Goal: Task Accomplishment & Management: Manage account settings

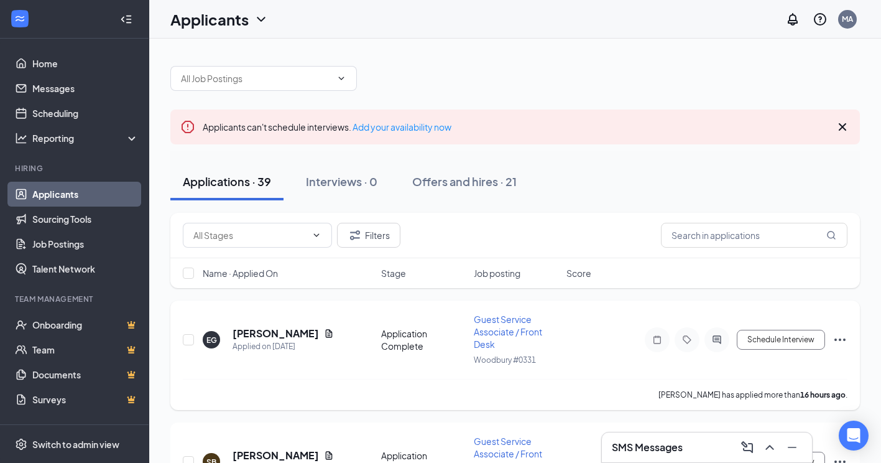
click at [247, 328] on h5 "[PERSON_NAME]" at bounding box center [276, 333] width 86 height 14
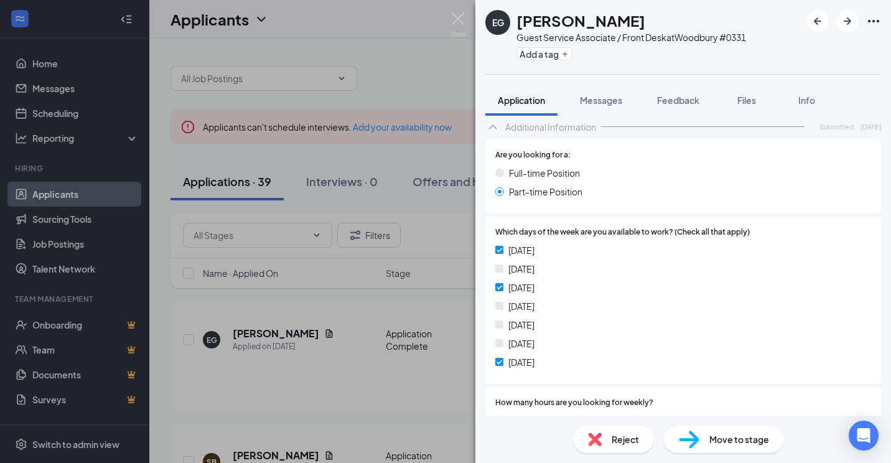
scroll to position [393, 0]
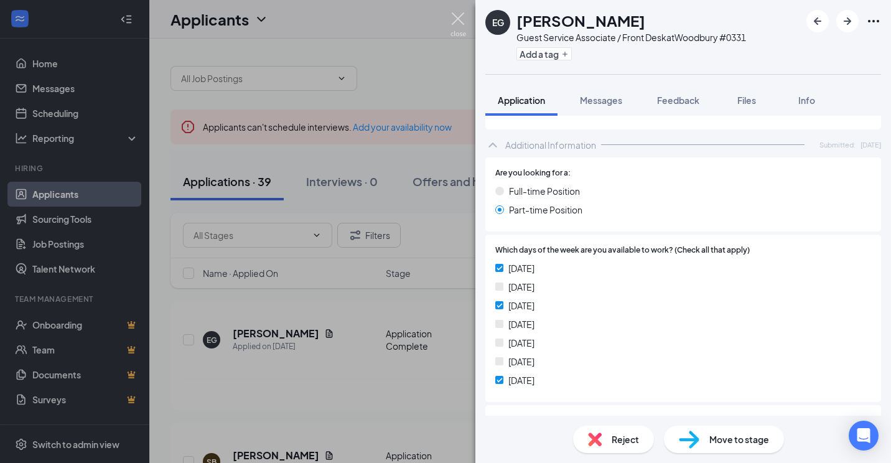
click at [453, 21] on img at bounding box center [458, 24] width 16 height 24
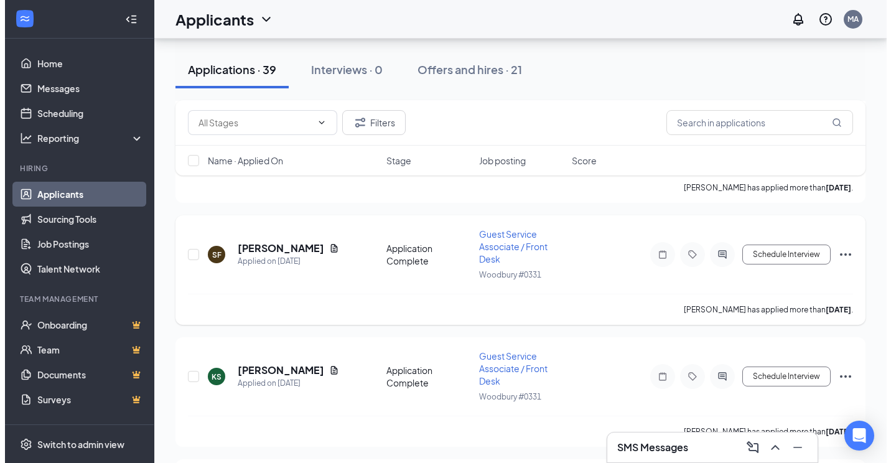
scroll to position [4606, 0]
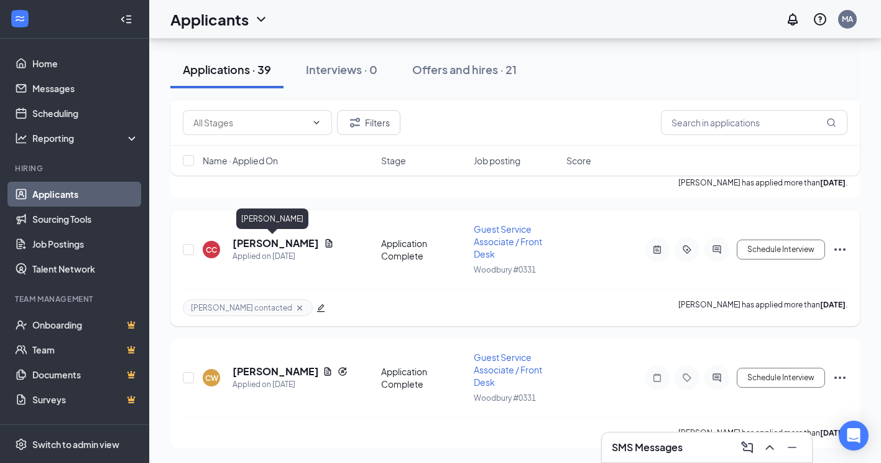
click at [289, 239] on h5 "[PERSON_NAME]" at bounding box center [276, 243] width 86 height 14
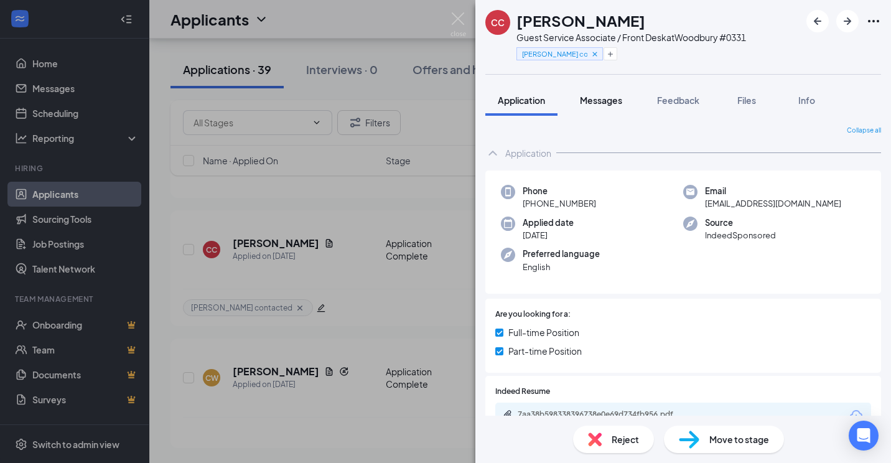
click at [597, 92] on button "Messages" at bounding box center [600, 100] width 67 height 31
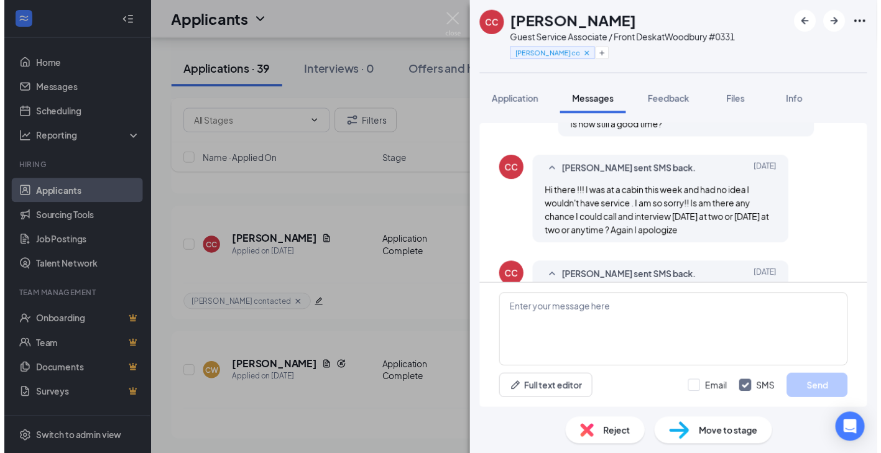
scroll to position [654, 0]
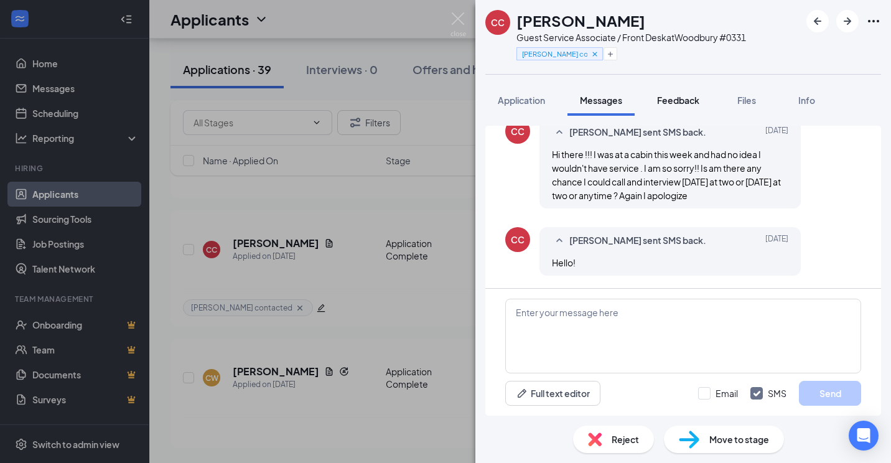
click at [699, 95] on span "Feedback" at bounding box center [678, 100] width 42 height 11
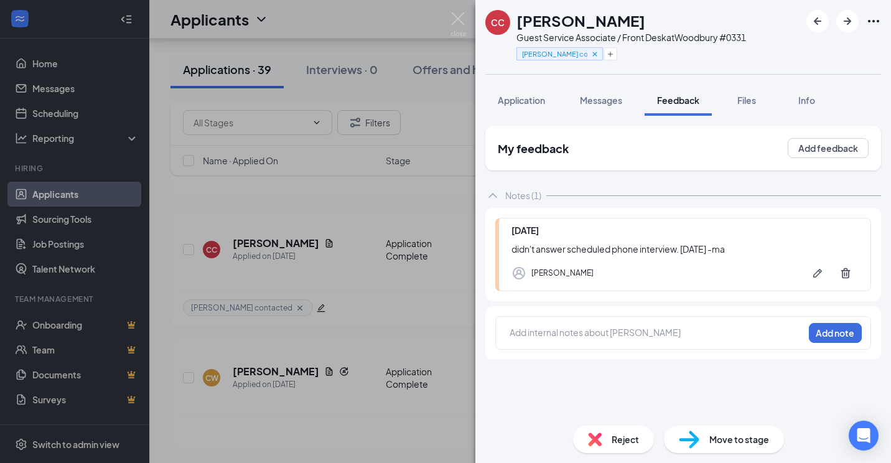
click at [651, 266] on div "[PERSON_NAME]" at bounding box center [684, 273] width 346 height 25
click at [614, 442] on span "Reject" at bounding box center [624, 439] width 27 height 14
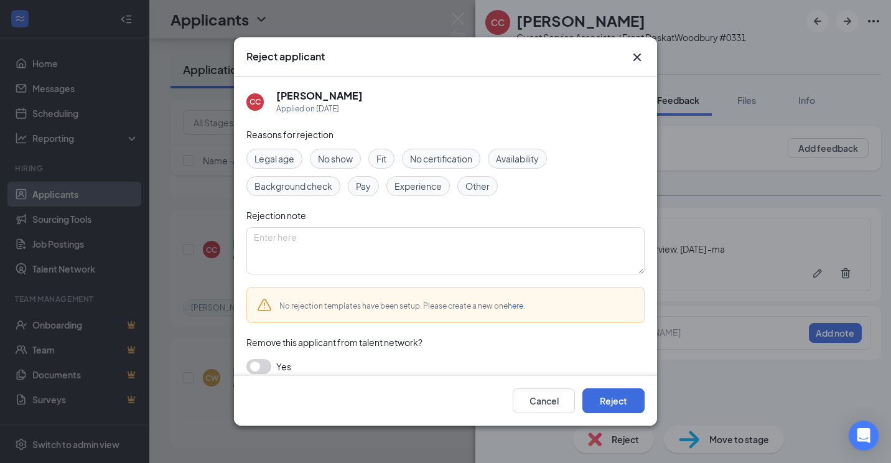
drag, startPoint x: 616, startPoint y: 386, endPoint x: 619, endPoint y: 397, distance: 11.5
click at [616, 386] on div "Cancel Reject" at bounding box center [445, 401] width 423 height 50
click at [619, 397] on button "Reject" at bounding box center [613, 400] width 62 height 25
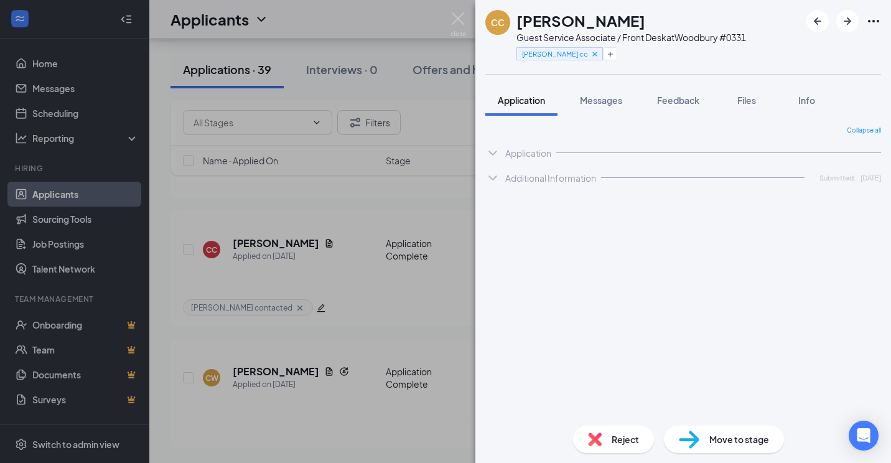
click at [456, 22] on img at bounding box center [458, 24] width 16 height 24
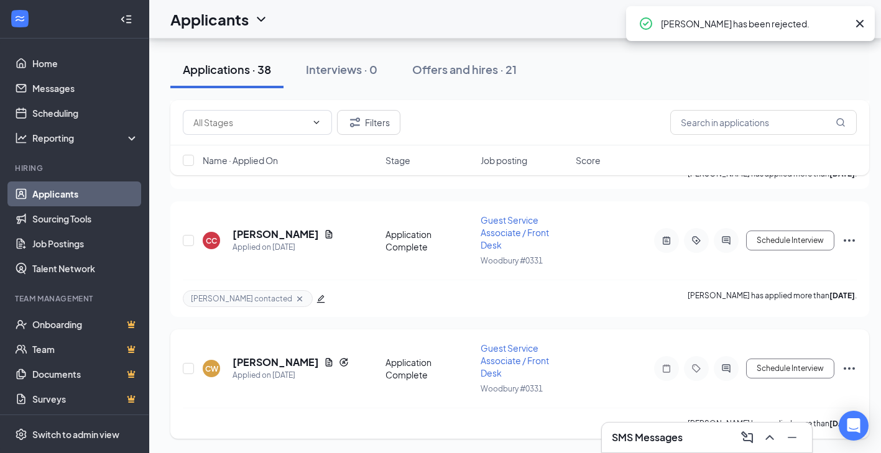
scroll to position [4615, 0]
click at [289, 359] on h5 "[PERSON_NAME]" at bounding box center [276, 362] width 86 height 14
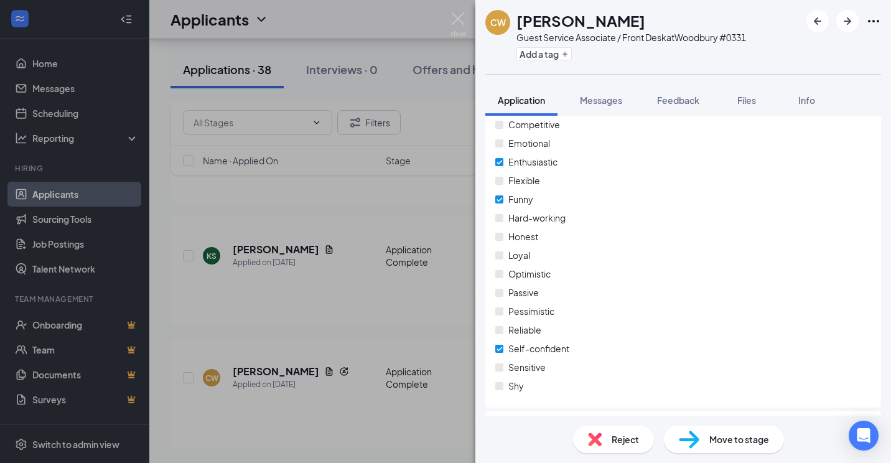
scroll to position [1112, 0]
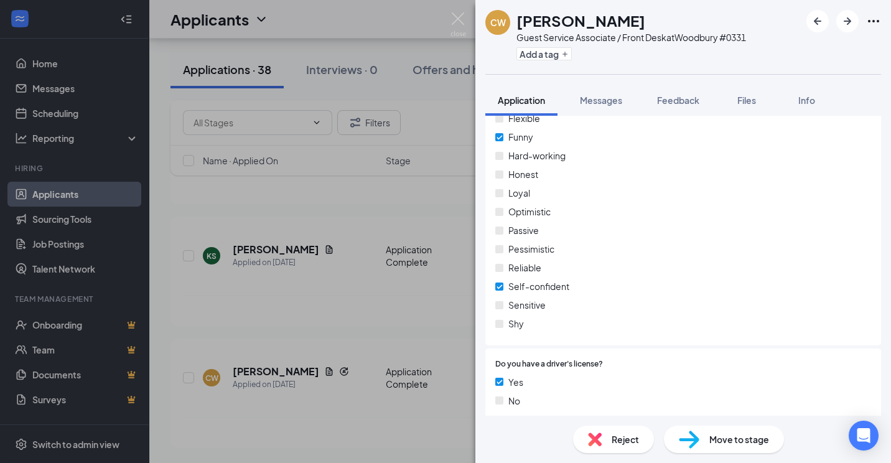
drag, startPoint x: 661, startPoint y: 104, endPoint x: 657, endPoint y: 194, distance: 90.2
click at [662, 104] on span "Feedback" at bounding box center [678, 100] width 42 height 11
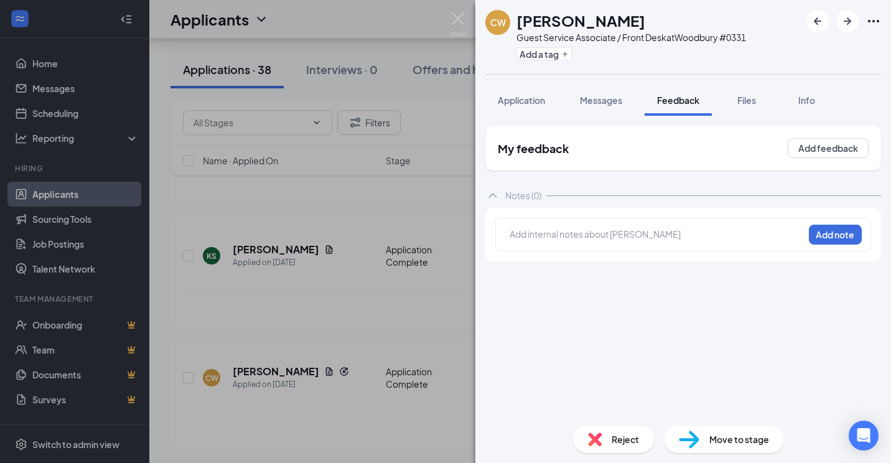
click at [581, 241] on div at bounding box center [656, 236] width 293 height 16
click at [757, 241] on button "Add note" at bounding box center [732, 234] width 50 height 20
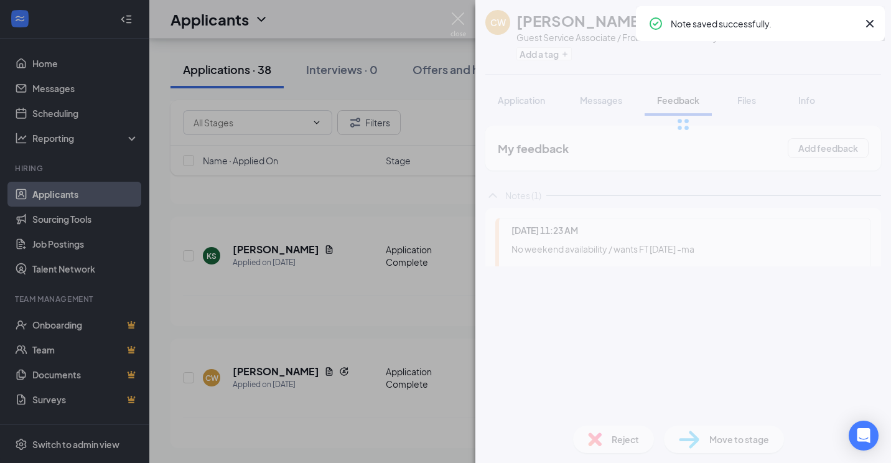
click at [634, 444] on div "CW [PERSON_NAME] Guest Service Associate / Front Desk at [GEOGRAPHIC_DATA] #033…" at bounding box center [682, 231] width 415 height 463
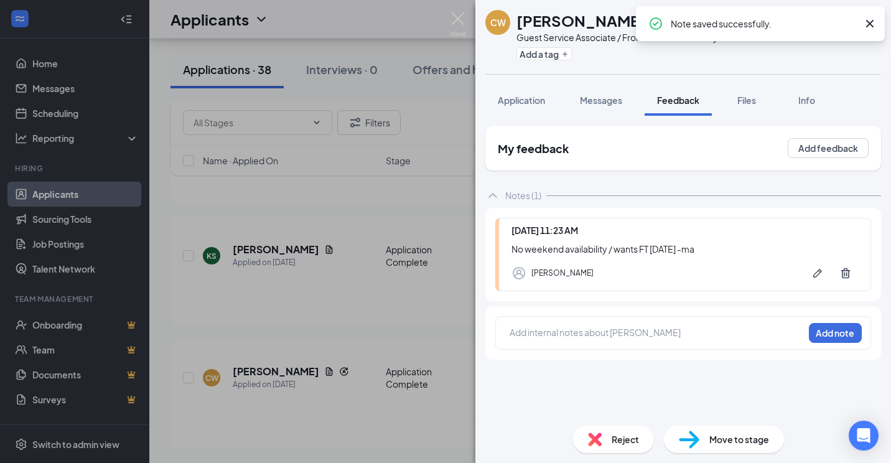
click at [613, 451] on div "Reject" at bounding box center [613, 438] width 81 height 27
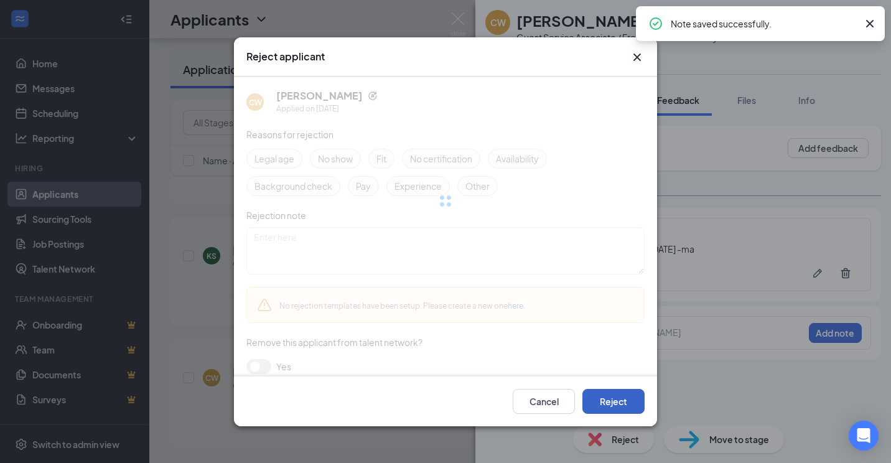
click at [612, 395] on button "Reject" at bounding box center [613, 400] width 62 height 25
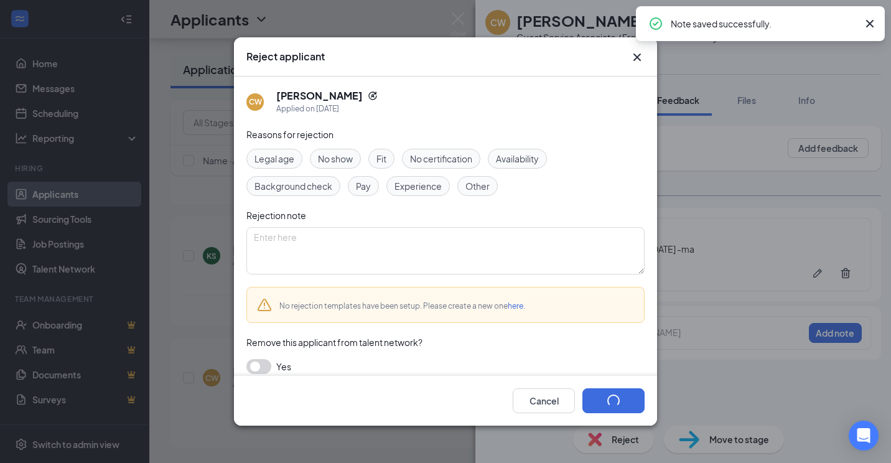
click at [463, 19] on img at bounding box center [458, 24] width 16 height 24
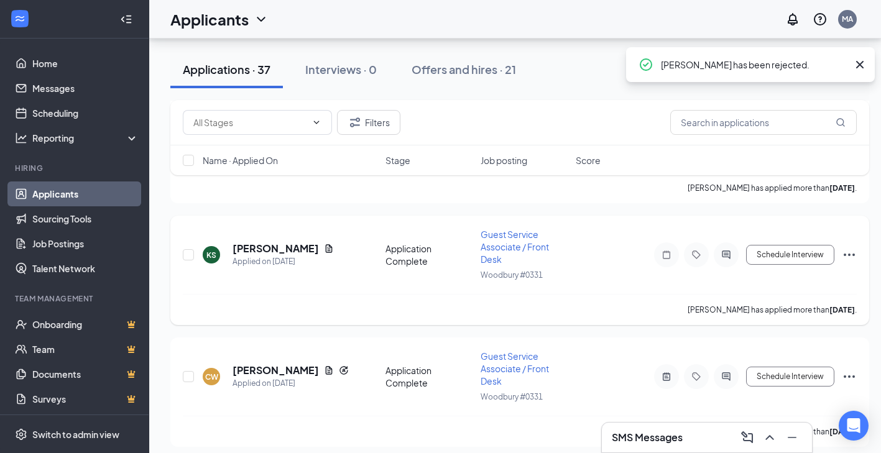
scroll to position [4487, 0]
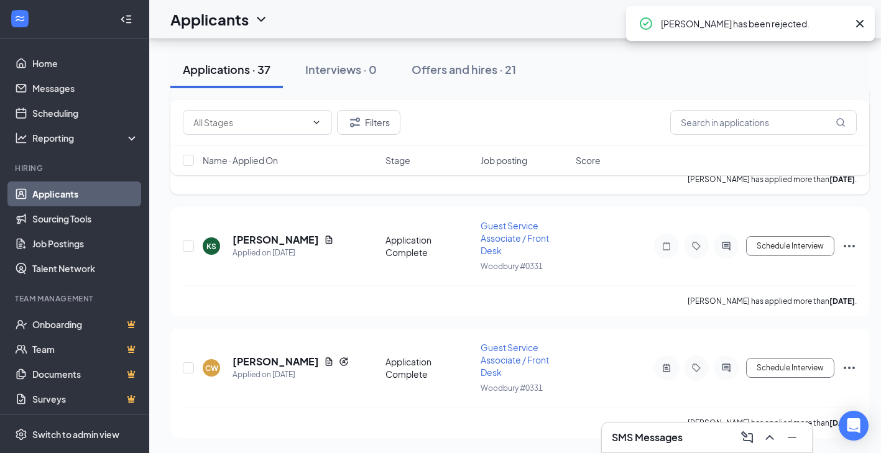
click at [265, 125] on h5 "[PERSON_NAME]" at bounding box center [276, 118] width 86 height 14
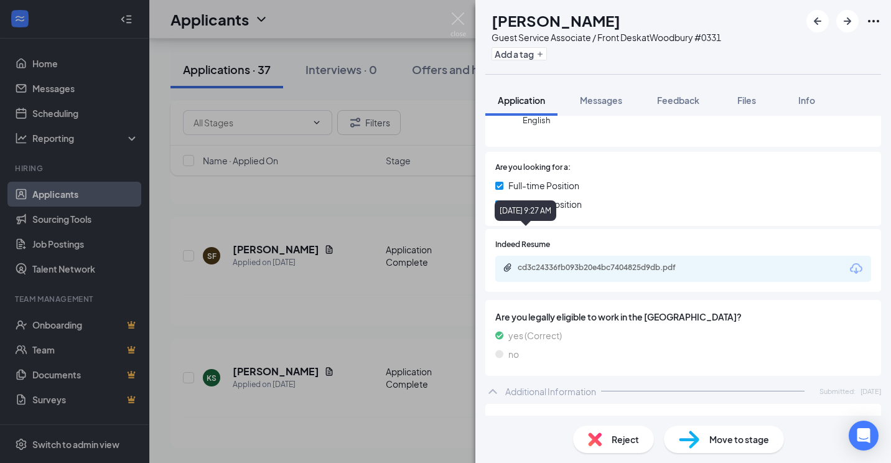
scroll to position [249, 0]
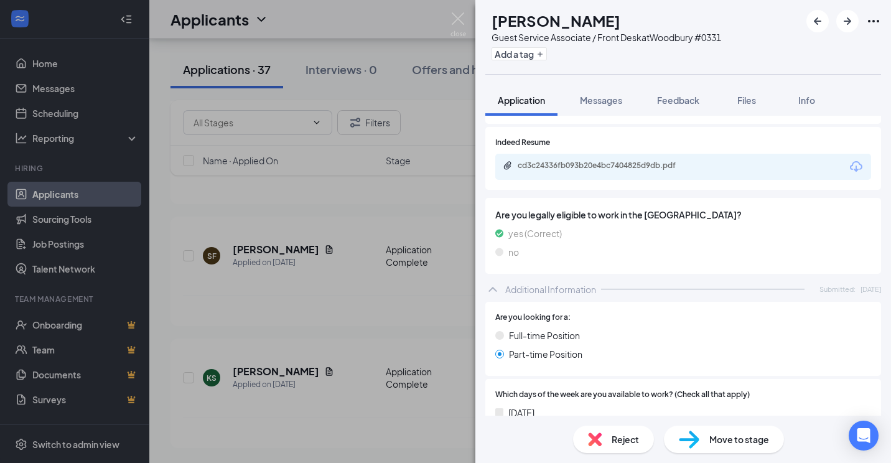
click at [386, 182] on div "SF [PERSON_NAME] Guest Service Associate / Front Desk at [GEOGRAPHIC_DATA] #033…" at bounding box center [445, 231] width 891 height 463
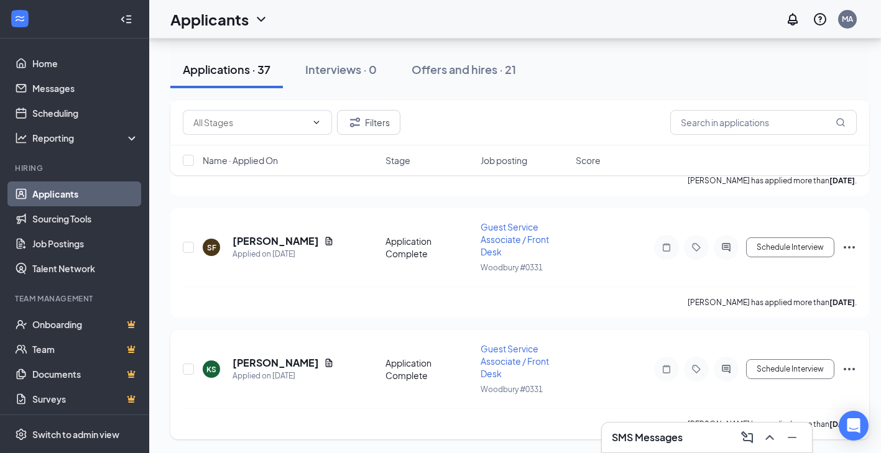
scroll to position [4365, 0]
click at [261, 353] on div "KS [PERSON_NAME] Applied on [DATE] Application Complete Guest Service Associate…" at bounding box center [520, 374] width 674 height 66
click at [261, 358] on h5 "[PERSON_NAME]" at bounding box center [276, 362] width 86 height 14
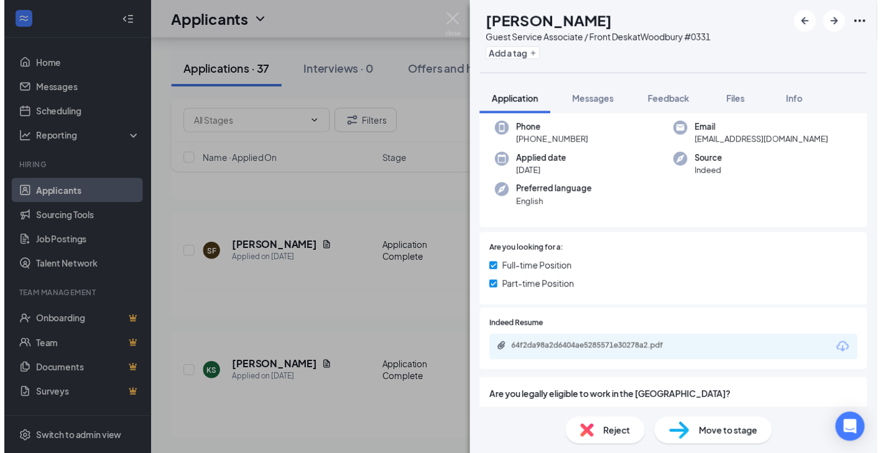
scroll to position [62, 0]
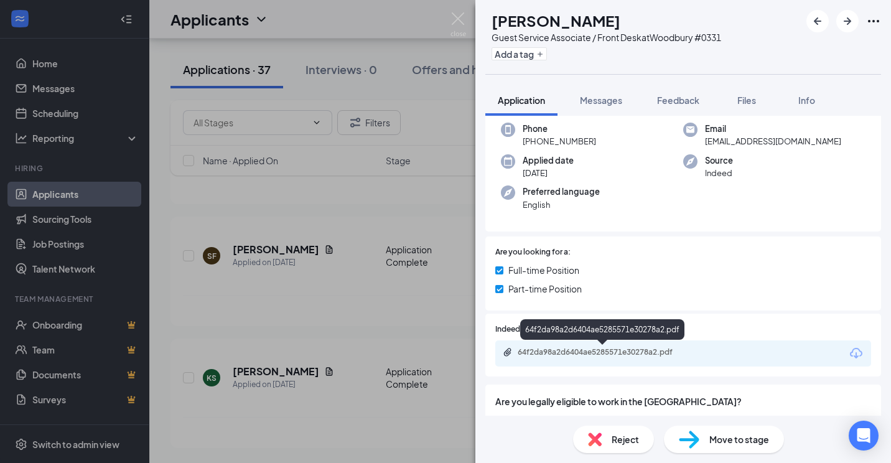
click at [618, 352] on div "64f2da98a2d6404ae5285571e30278a2.pdf" at bounding box center [604, 352] width 174 height 10
click at [368, 129] on div "KS [PERSON_NAME] Guest Service Associate / Front Desk at [GEOGRAPHIC_DATA] #033…" at bounding box center [445, 231] width 891 height 463
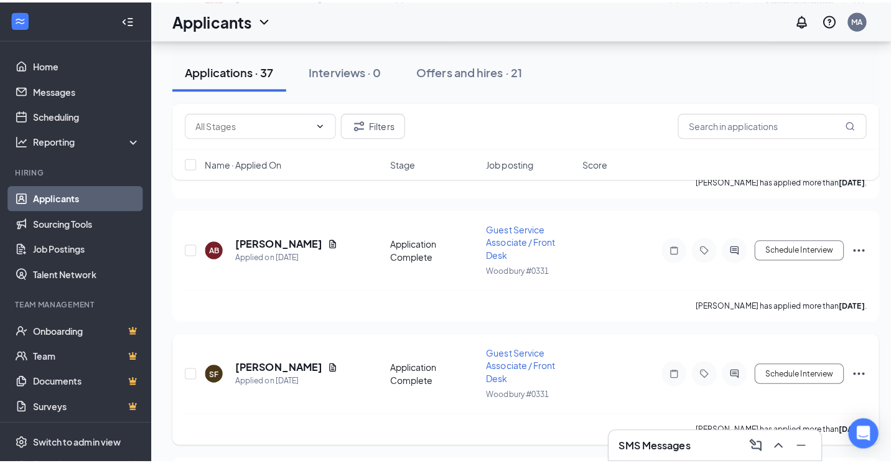
scroll to position [4232, 0]
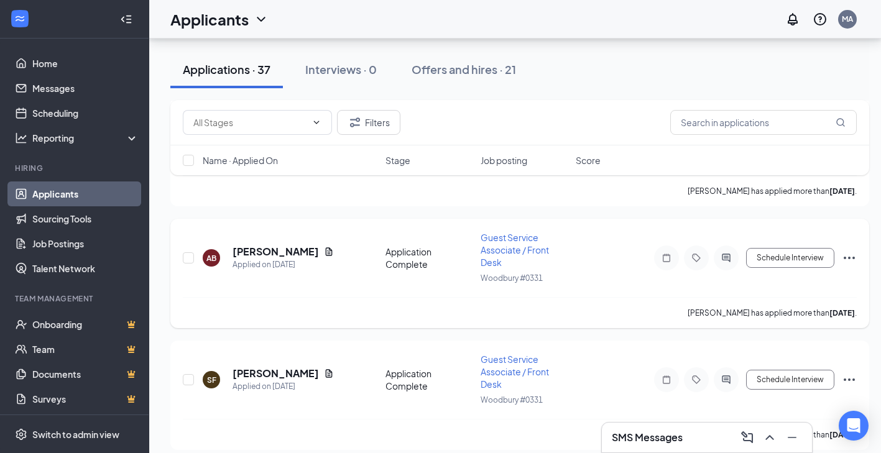
click at [261, 256] on h5 "[PERSON_NAME]" at bounding box center [276, 252] width 86 height 14
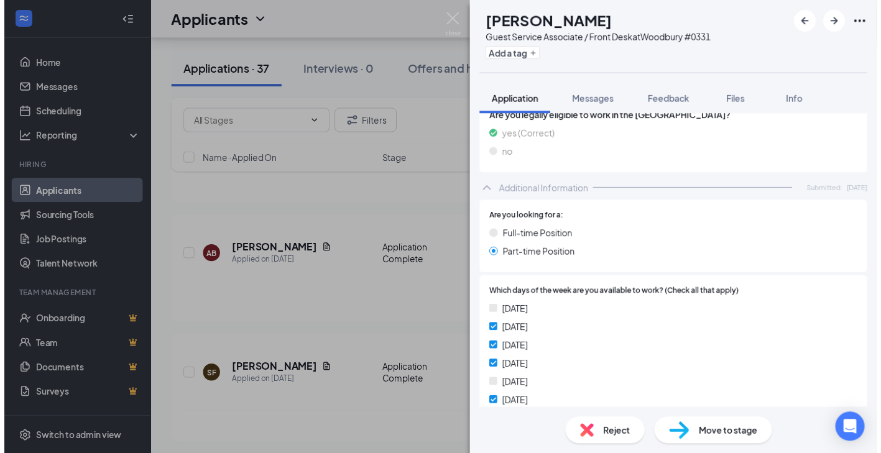
scroll to position [206, 0]
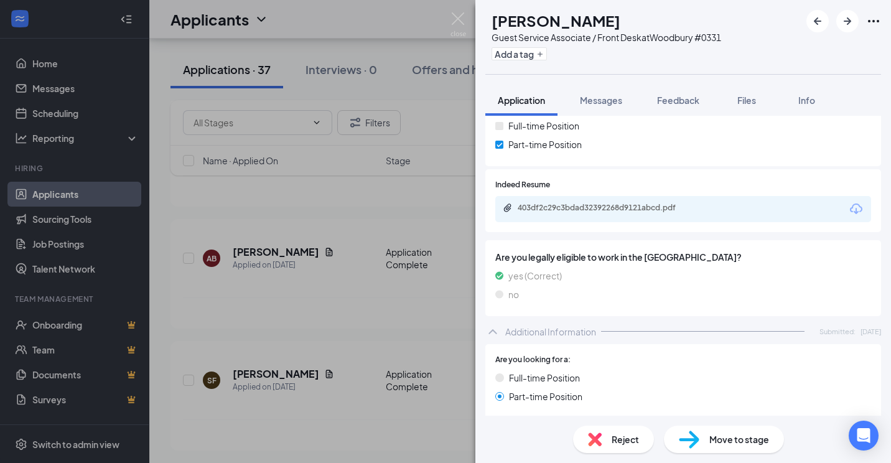
click at [590, 214] on div "403df2c29c3bdad32392268d9121abcd.pdf" at bounding box center [602, 209] width 201 height 12
click at [451, 47] on div "AB [PERSON_NAME] Guest Service Associate / Front Desk at [GEOGRAPHIC_DATA] #033…" at bounding box center [445, 231] width 891 height 463
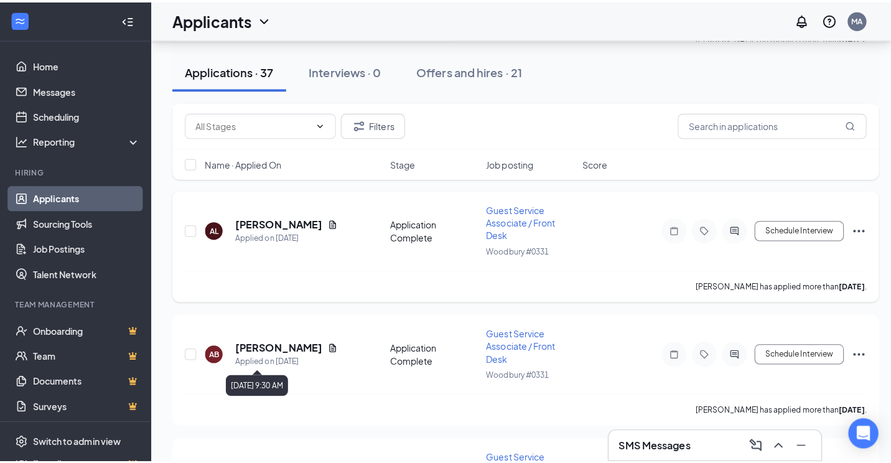
scroll to position [4107, 0]
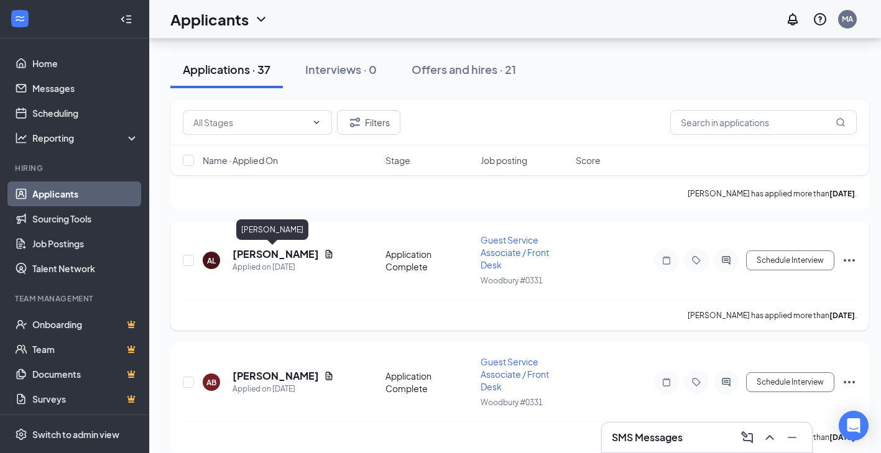
click at [284, 248] on h5 "[PERSON_NAME]" at bounding box center [276, 254] width 86 height 14
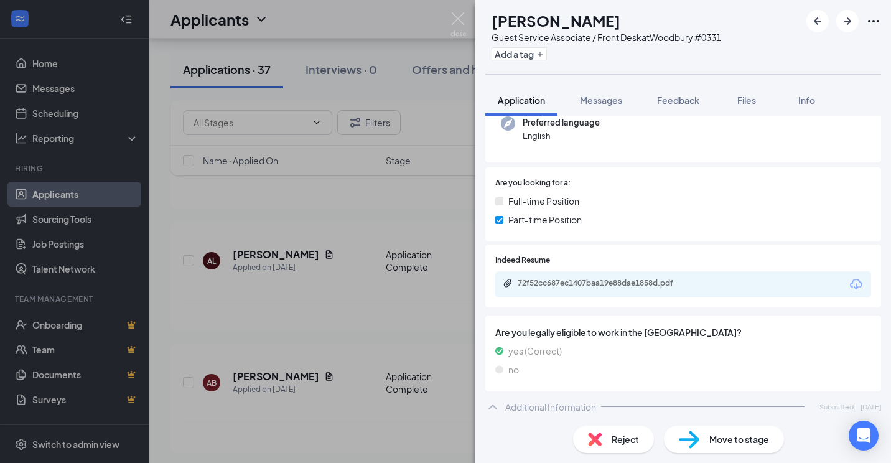
scroll to position [62, 0]
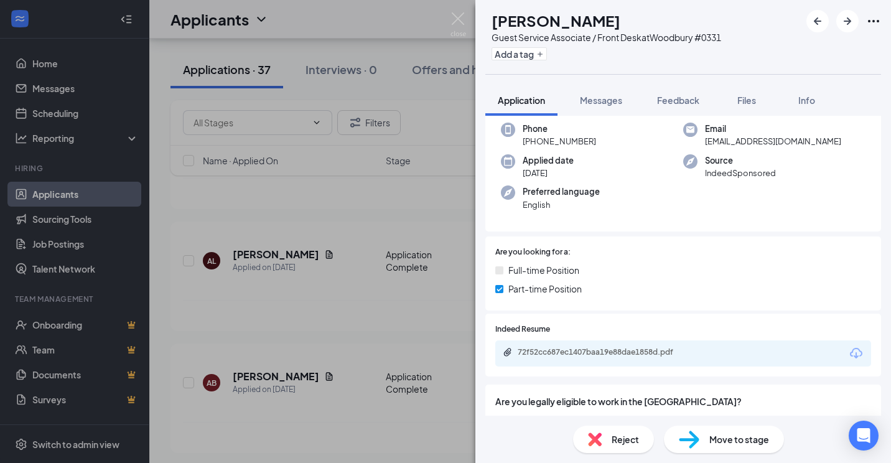
click at [664, 96] on span "Feedback" at bounding box center [678, 100] width 42 height 11
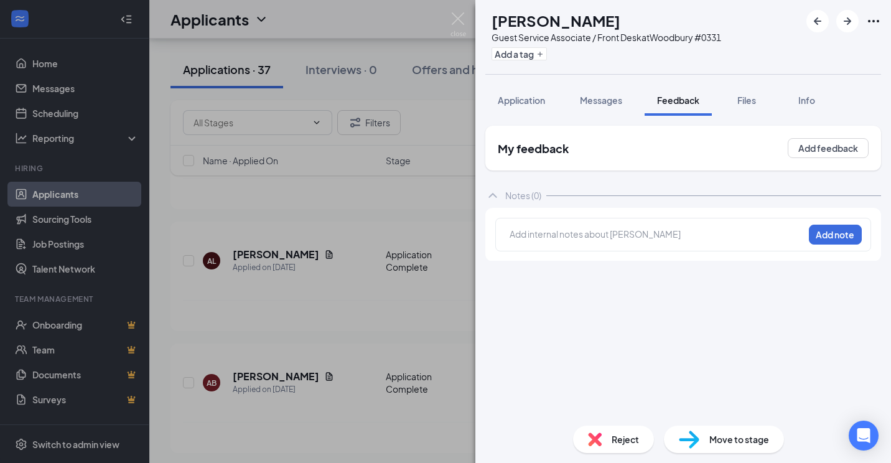
click at [626, 231] on div at bounding box center [656, 234] width 293 height 13
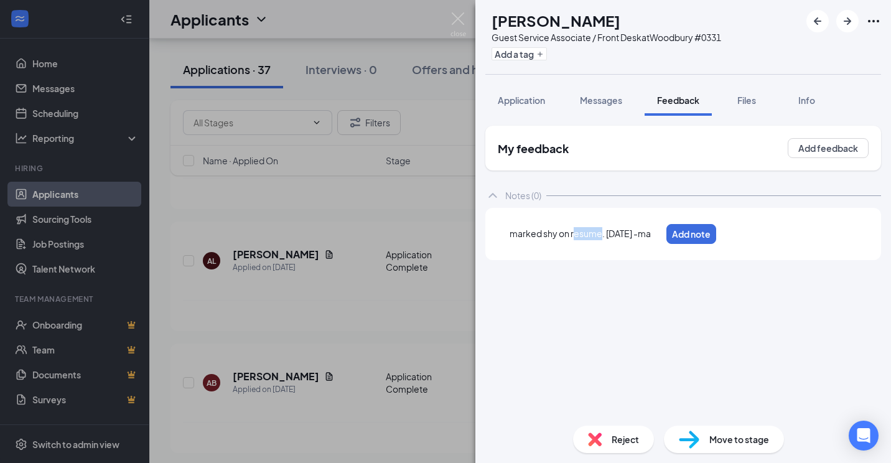
drag, startPoint x: 602, startPoint y: 233, endPoint x: 573, endPoint y: 239, distance: 29.1
click at [573, 239] on span "marked shy on resume. [DATE] -ma" at bounding box center [579, 233] width 141 height 11
click at [729, 231] on button "Add note" at bounding box center [705, 234] width 50 height 20
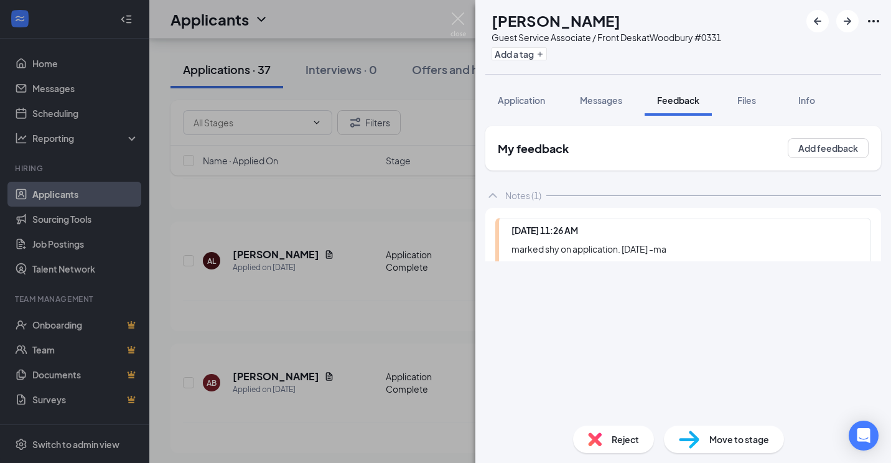
click at [610, 430] on div "AL [PERSON_NAME] Guest Service Associate / Front Desk at [GEOGRAPHIC_DATA] #033…" at bounding box center [682, 231] width 415 height 463
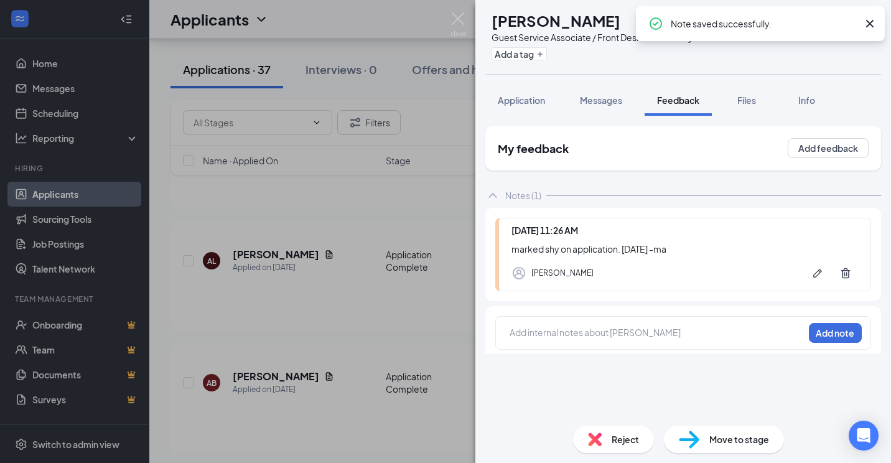
click at [611, 442] on span "Reject" at bounding box center [624, 439] width 27 height 14
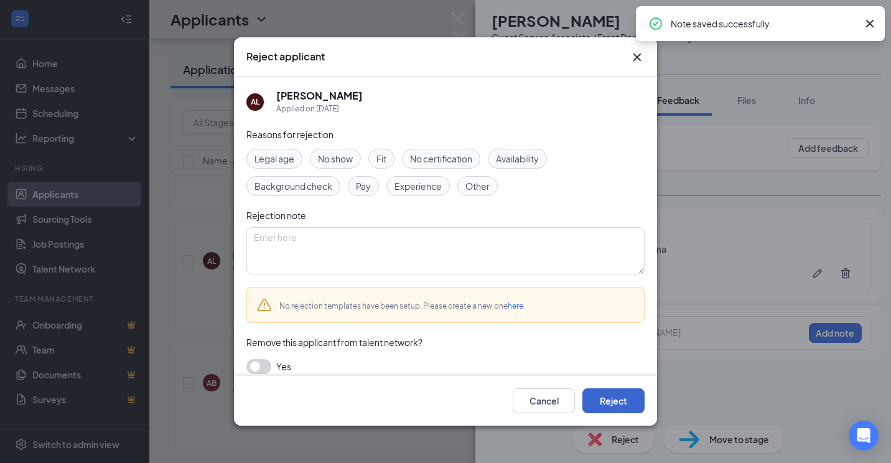
click at [613, 388] on div "Cancel Reject" at bounding box center [445, 401] width 423 height 50
click at [611, 393] on button "Reject" at bounding box center [613, 400] width 62 height 25
click at [456, 17] on img at bounding box center [458, 24] width 16 height 24
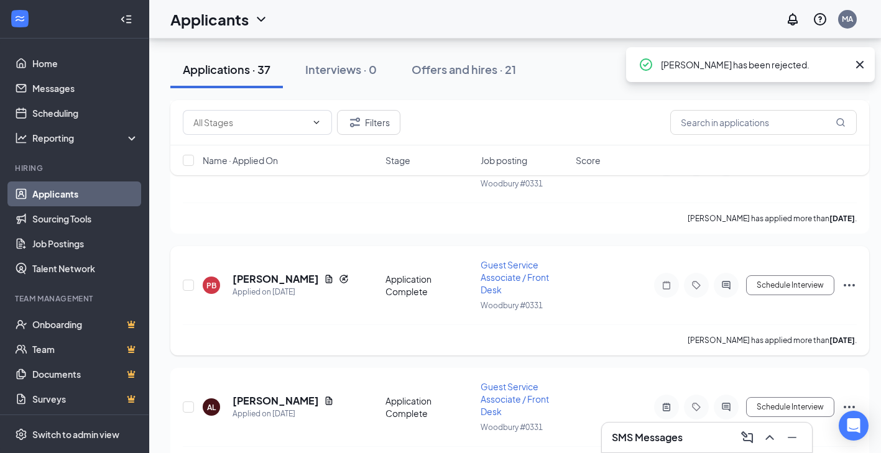
scroll to position [3921, 0]
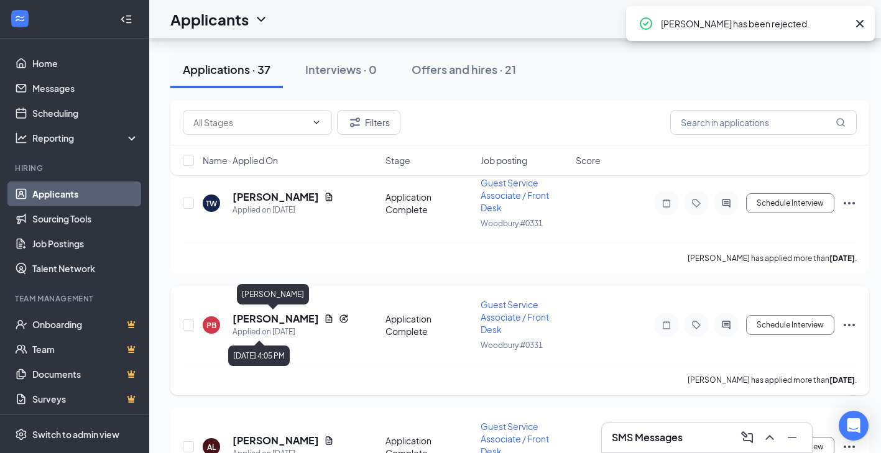
click at [290, 318] on h5 "[PERSON_NAME]" at bounding box center [276, 319] width 86 height 14
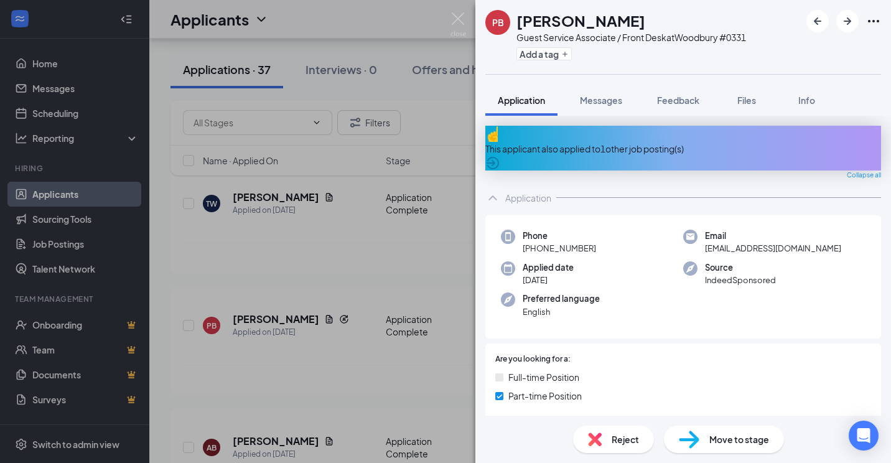
click at [650, 147] on div "This applicant also applied to 1 other job posting(s)" at bounding box center [683, 148] width 396 height 45
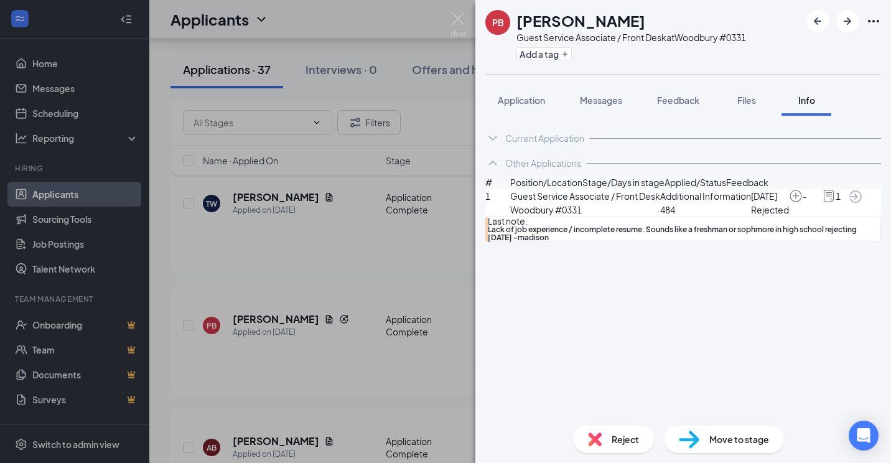
click at [678, 103] on span "Feedback" at bounding box center [678, 100] width 42 height 11
click at [660, 108] on button "Feedback" at bounding box center [677, 100] width 67 height 31
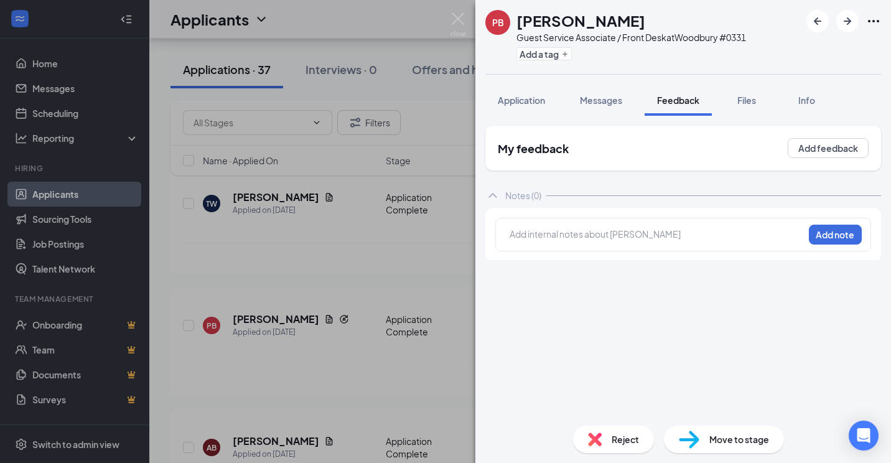
click at [655, 235] on div at bounding box center [656, 234] width 293 height 13
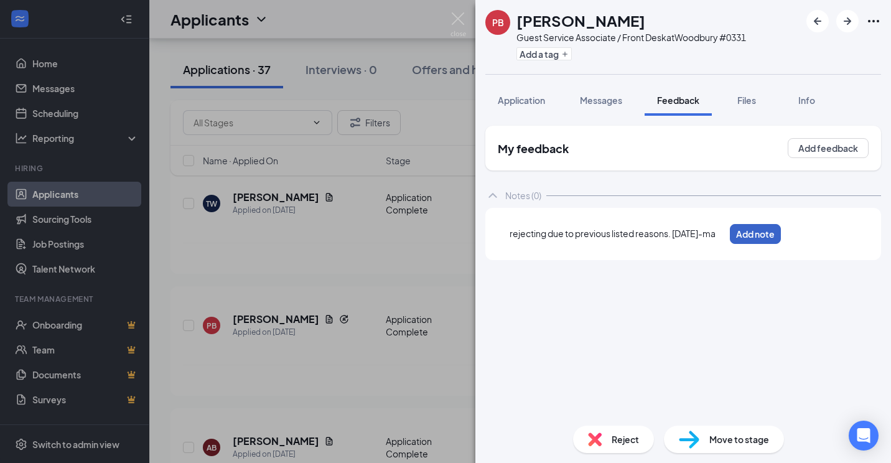
click at [780, 242] on button "Add note" at bounding box center [754, 234] width 51 height 20
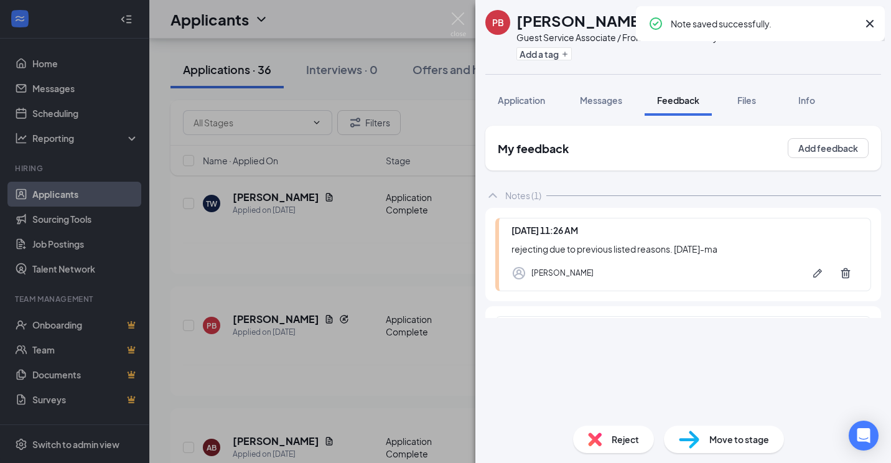
click at [608, 421] on div "Reject Move to stage" at bounding box center [682, 438] width 415 height 47
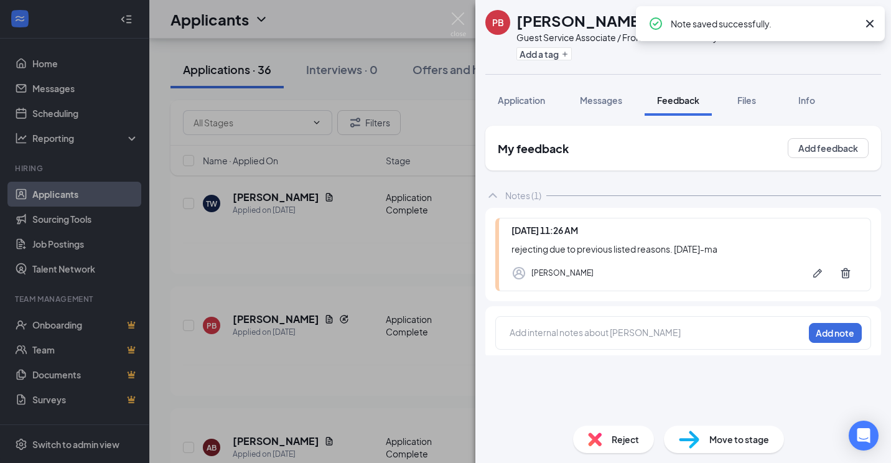
click at [599, 432] on div "Reject" at bounding box center [613, 438] width 81 height 27
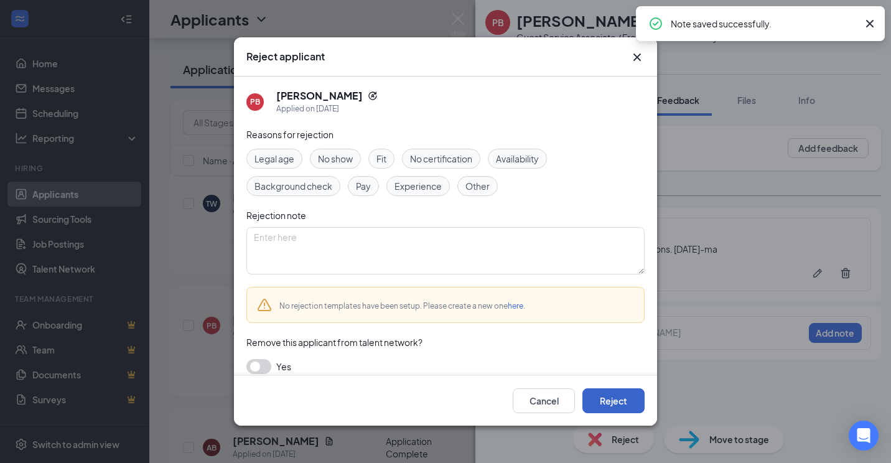
drag, startPoint x: 599, startPoint y: 432, endPoint x: 598, endPoint y: 401, distance: 31.1
click at [598, 401] on button "Reject" at bounding box center [613, 400] width 62 height 25
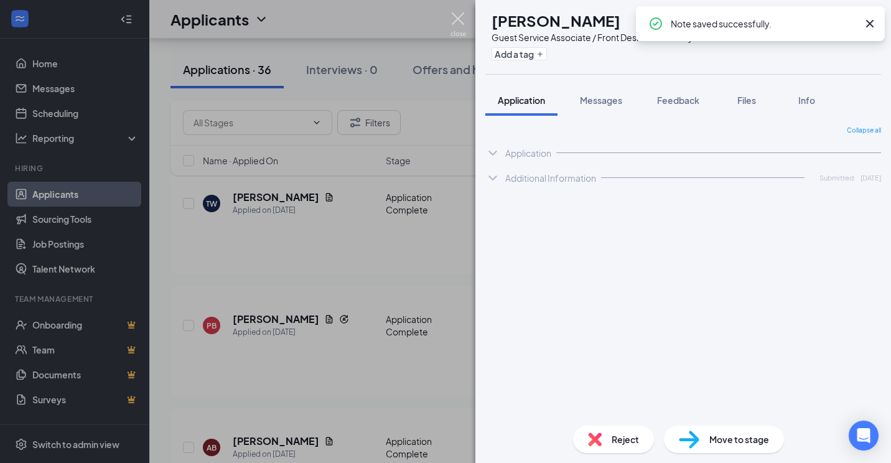
click at [456, 22] on img at bounding box center [458, 24] width 16 height 24
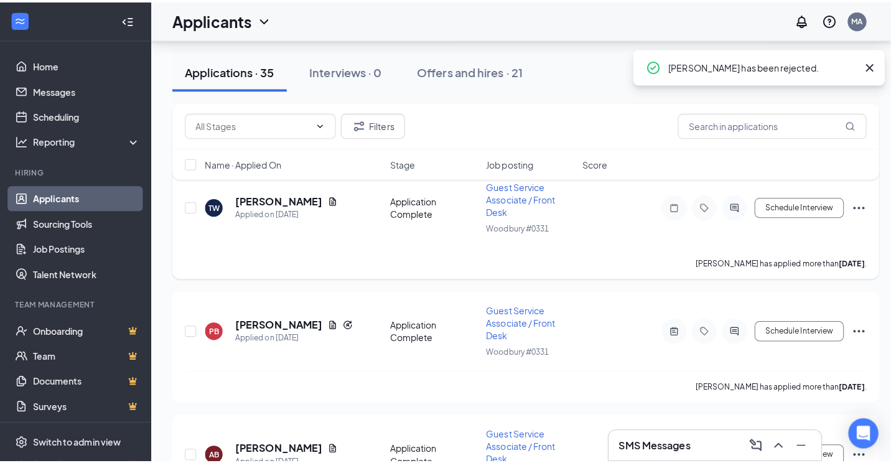
scroll to position [3859, 0]
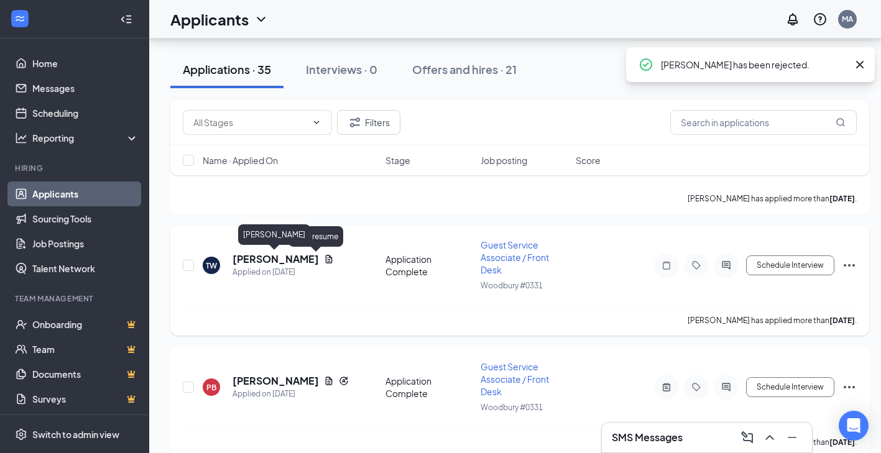
click at [302, 259] on h5 "[PERSON_NAME]" at bounding box center [276, 259] width 86 height 14
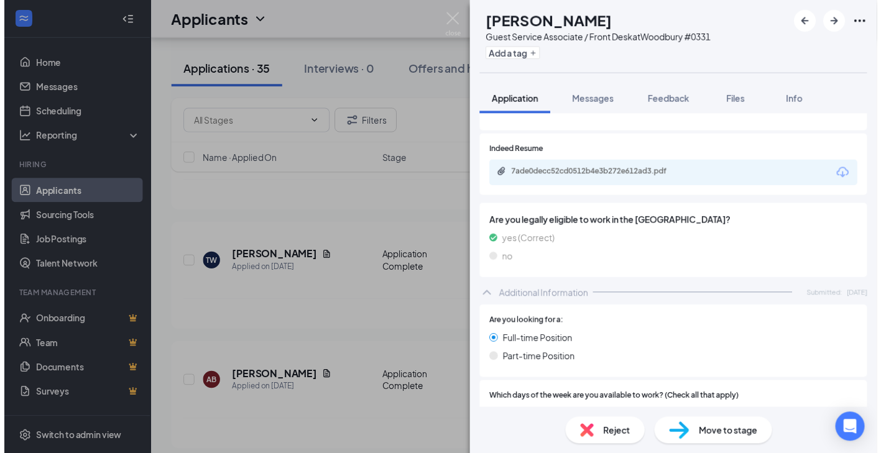
scroll to position [249, 0]
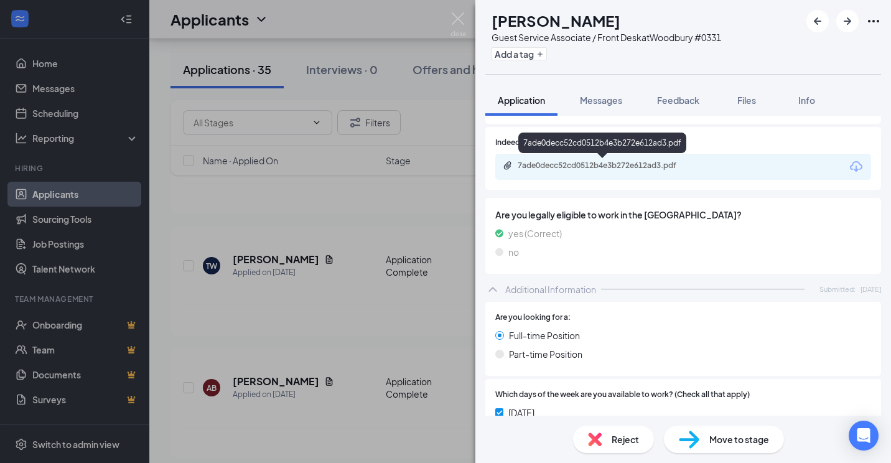
click at [602, 165] on div "7ade0decc52cd0512b4e3b272e612ad3.pdf" at bounding box center [604, 165] width 174 height 10
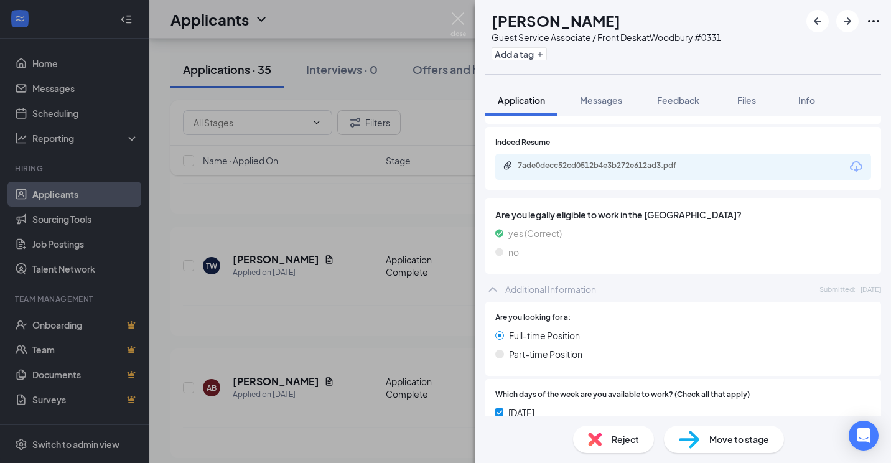
click at [387, 117] on div "TW [PERSON_NAME] Guest Service Associate / Front Desk at [GEOGRAPHIC_DATA] #033…" at bounding box center [445, 231] width 891 height 463
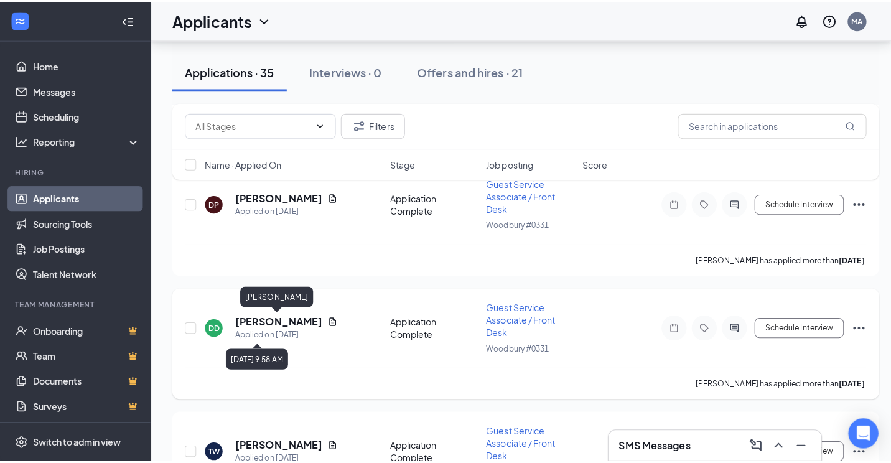
scroll to position [3672, 0]
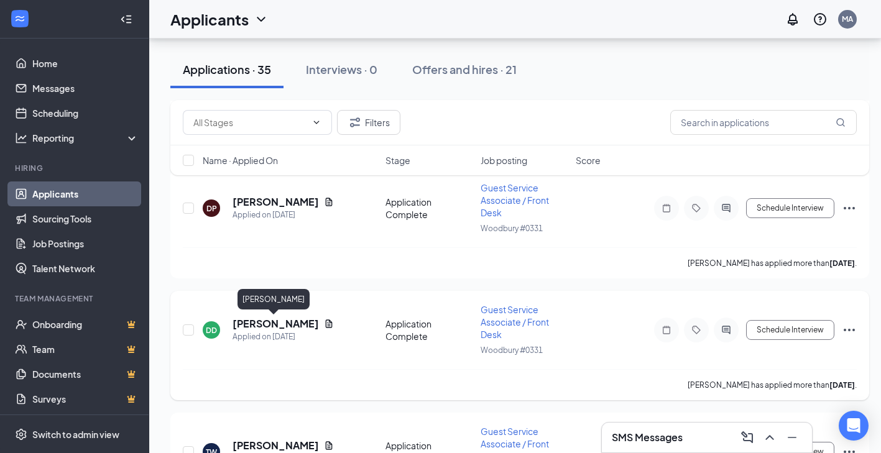
click at [254, 329] on h5 "[PERSON_NAME]" at bounding box center [276, 324] width 86 height 14
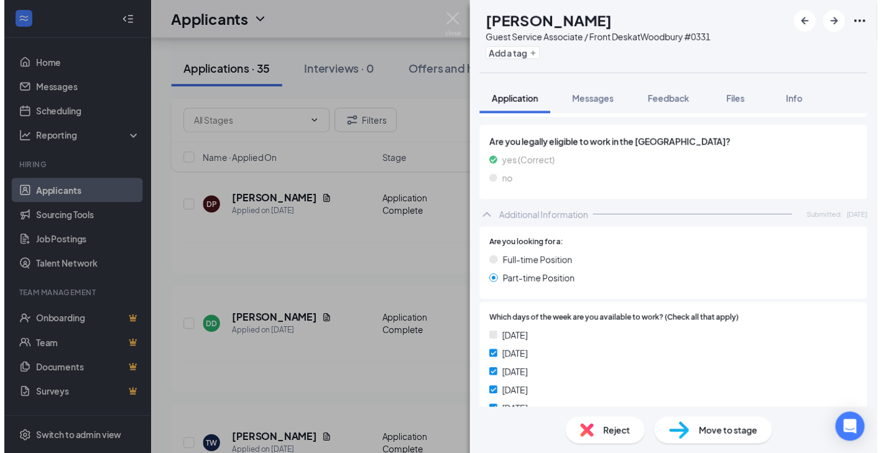
scroll to position [206, 0]
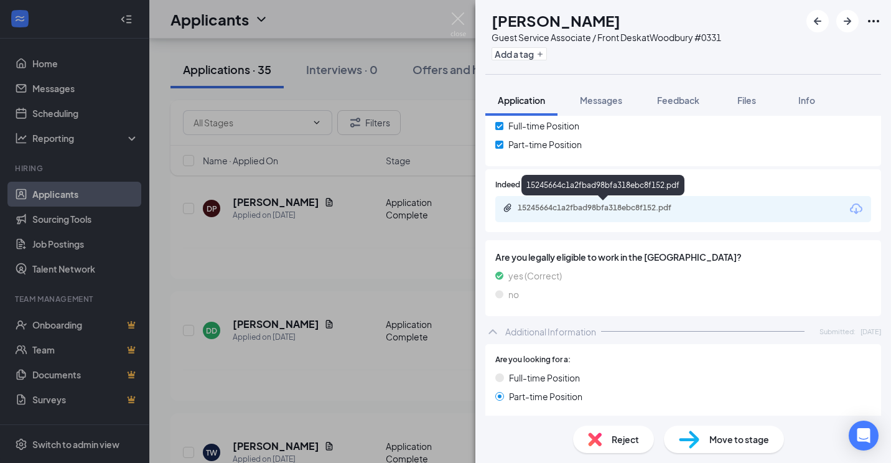
click at [581, 204] on div "15245664c1a2fbad98bfa318ebc8f152.pdf" at bounding box center [604, 208] width 174 height 10
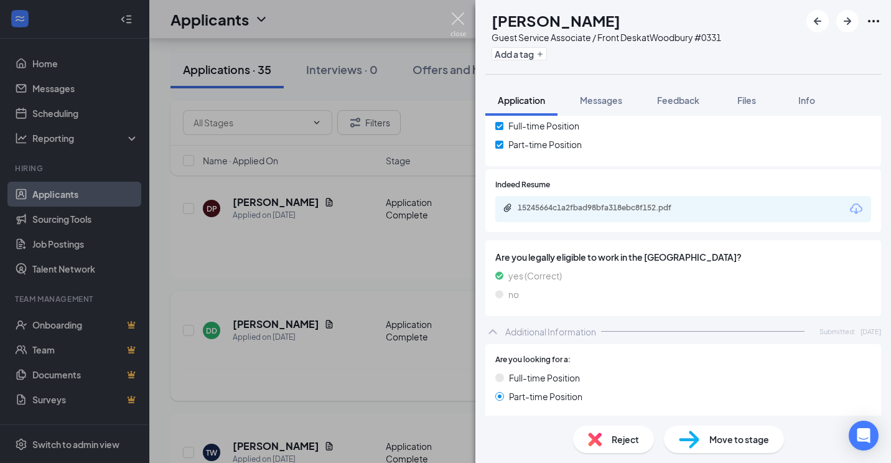
drag, startPoint x: 461, startPoint y: 21, endPoint x: 289, endPoint y: 358, distance: 378.0
click at [460, 21] on img at bounding box center [458, 24] width 16 height 24
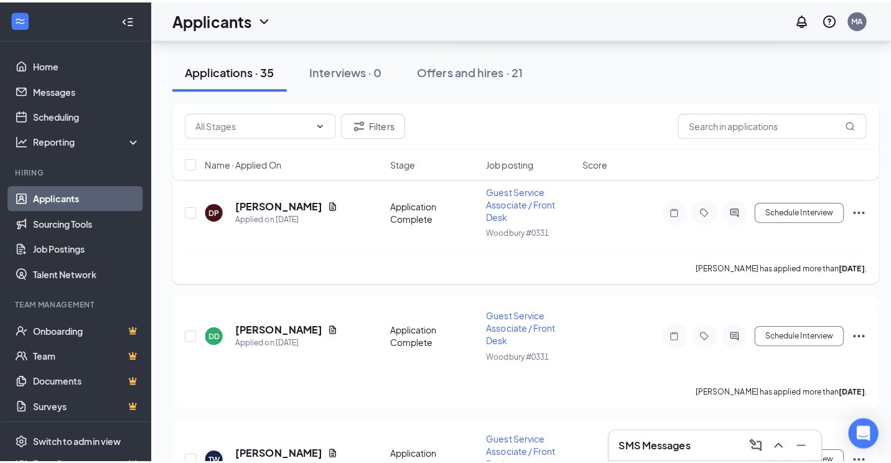
scroll to position [3610, 0]
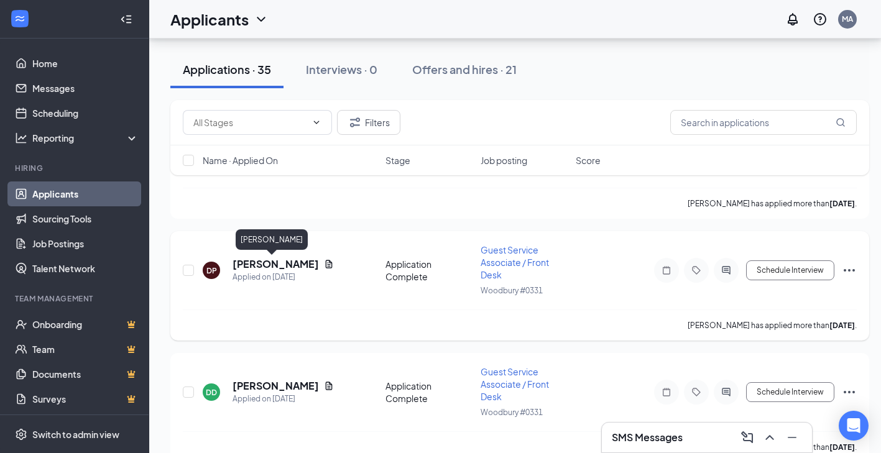
click at [260, 262] on h5 "[PERSON_NAME]" at bounding box center [276, 264] width 86 height 14
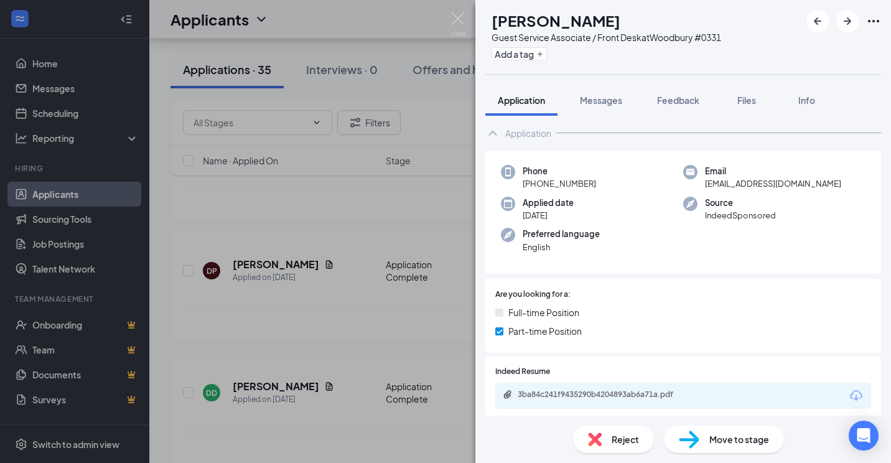
scroll to position [82, 0]
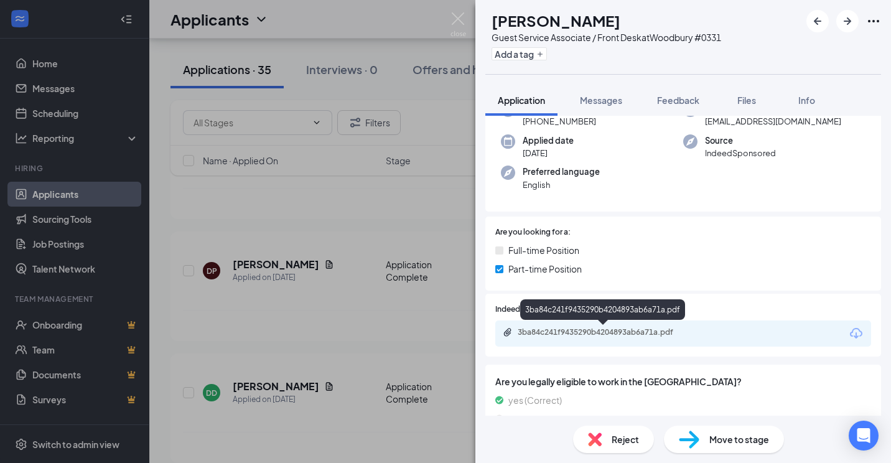
click at [570, 320] on div "3ba84c241f9435290b4204893ab6a71a.pdf" at bounding box center [602, 311] width 165 height 25
click at [568, 325] on div "3ba84c241f9435290b4204893ab6a71a.pdf" at bounding box center [683, 333] width 376 height 26
drag, startPoint x: 568, startPoint y: 325, endPoint x: 564, endPoint y: 330, distance: 6.7
click at [564, 330] on div "3ba84c241f9435290b4204893ab6a71a.pdf" at bounding box center [604, 332] width 174 height 10
click at [676, 101] on span "Feedback" at bounding box center [678, 100] width 42 height 11
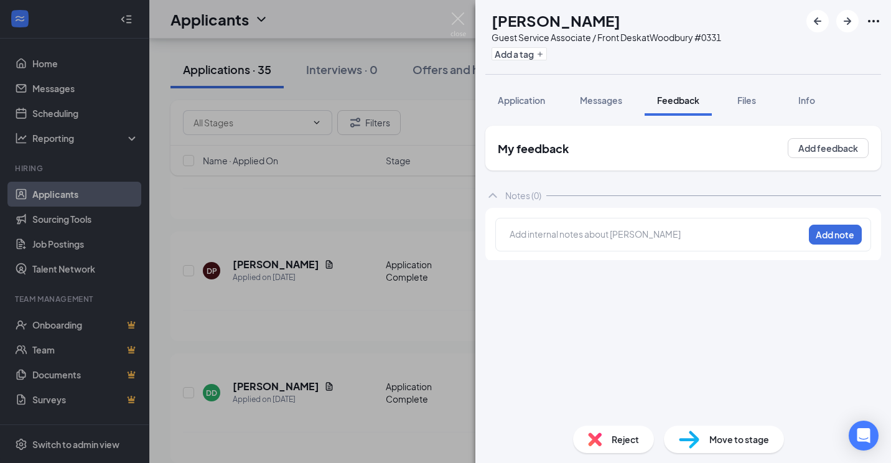
click at [579, 234] on div at bounding box center [656, 234] width 293 height 13
click at [739, 229] on button "Add note" at bounding box center [715, 234] width 50 height 20
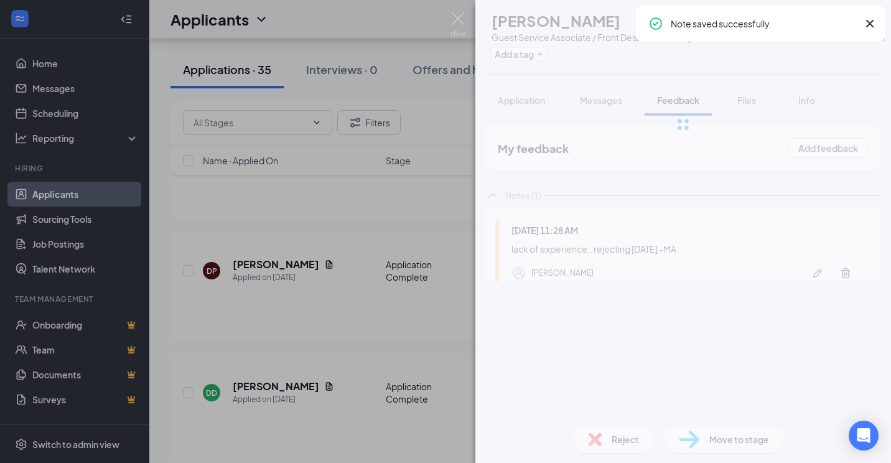
click at [622, 435] on div "DP [PERSON_NAME] Guest Service Associate / Front Desk at [GEOGRAPHIC_DATA] #033…" at bounding box center [682, 231] width 415 height 463
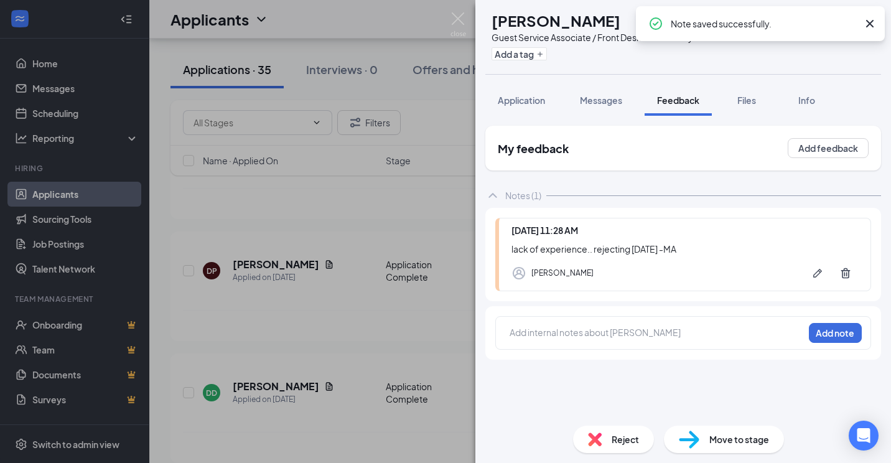
click at [626, 427] on div "Reject" at bounding box center [613, 438] width 81 height 27
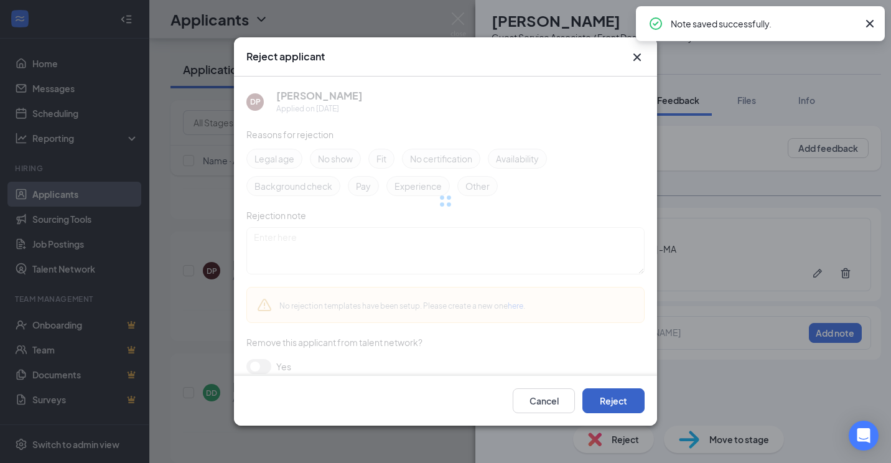
click at [626, 404] on button "Reject" at bounding box center [613, 400] width 62 height 25
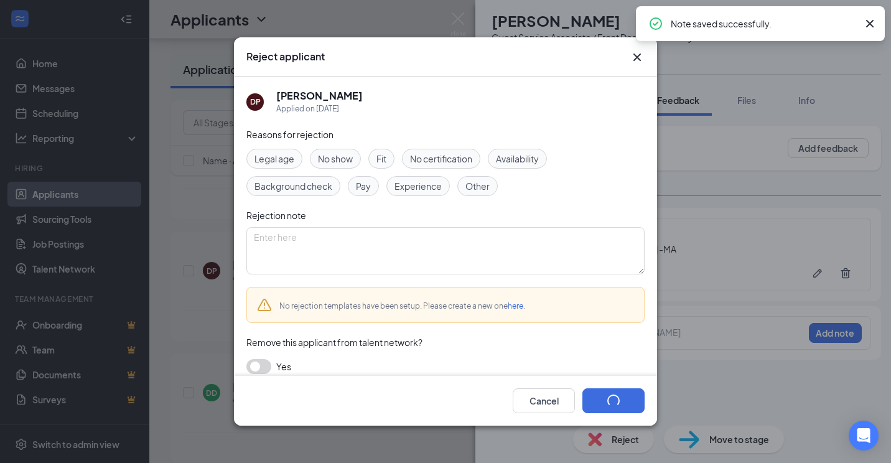
click at [457, 17] on img at bounding box center [458, 24] width 16 height 24
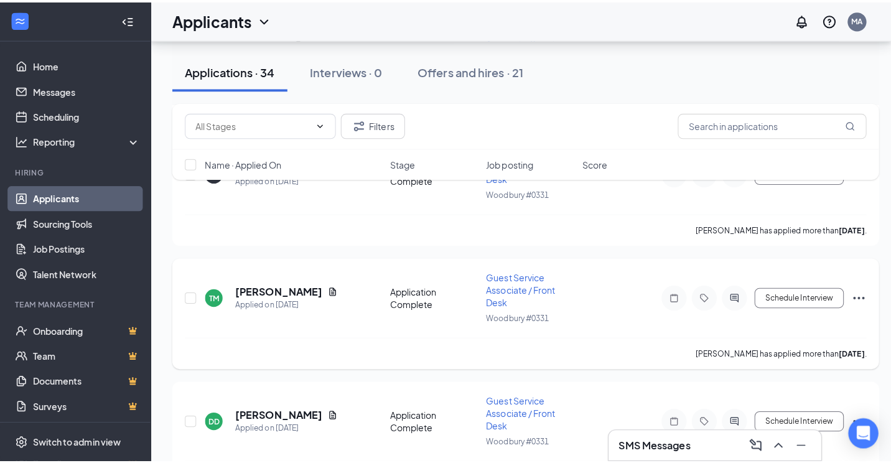
scroll to position [3423, 0]
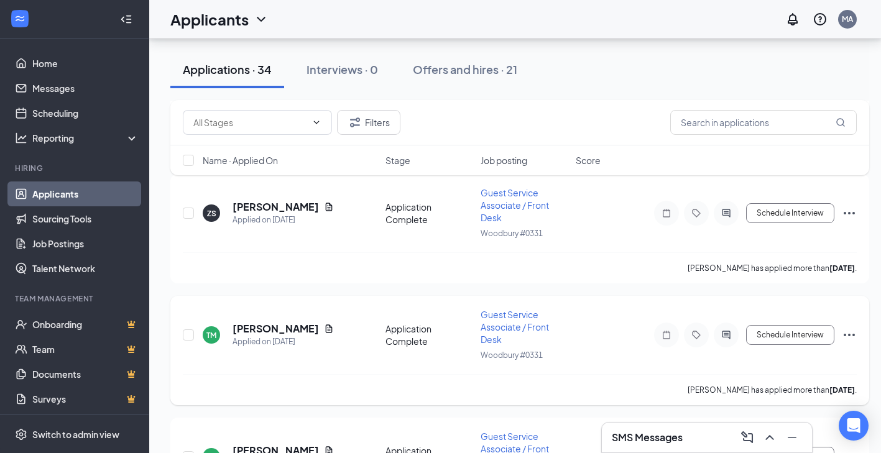
click at [272, 325] on h5 "[PERSON_NAME]" at bounding box center [276, 329] width 86 height 14
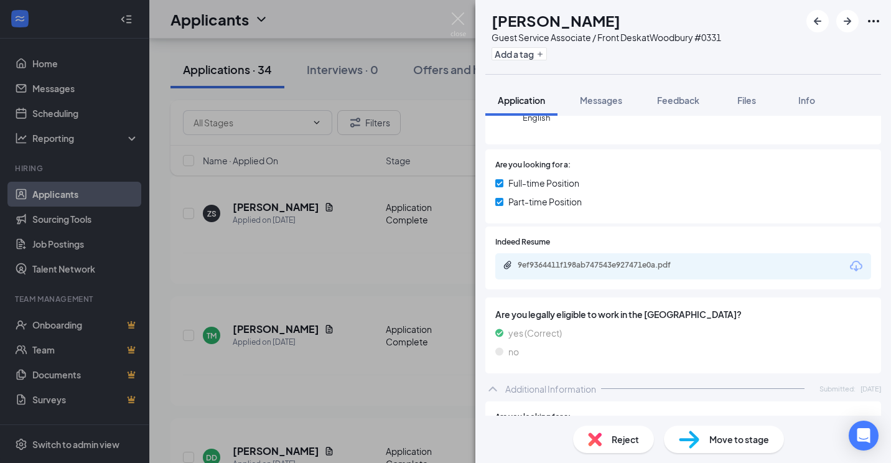
scroll to position [144, 0]
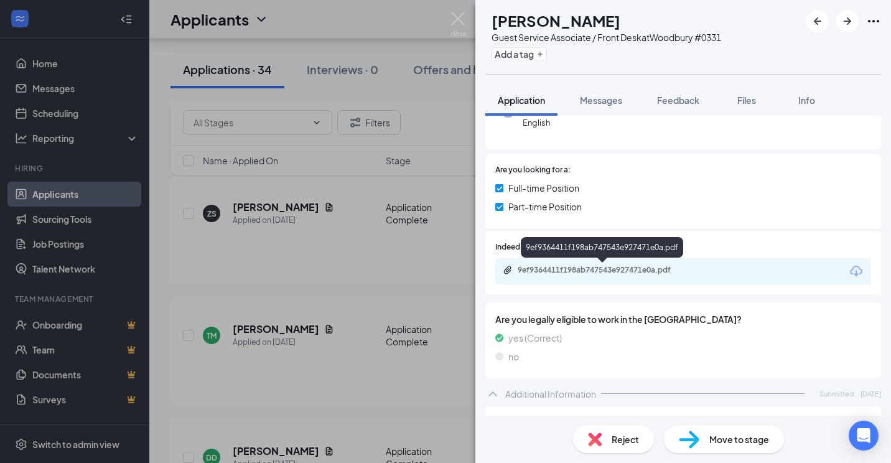
click at [611, 251] on div "9ef9364411f198ab747543e927471e0a.pdf" at bounding box center [601, 247] width 162 height 21
click at [596, 260] on div "9ef9364411f198ab747543e927471e0a.pdf" at bounding box center [601, 249] width 162 height 25
click at [591, 267] on div "9ef9364411f198ab747543e927471e0a.pdf" at bounding box center [604, 270] width 174 height 10
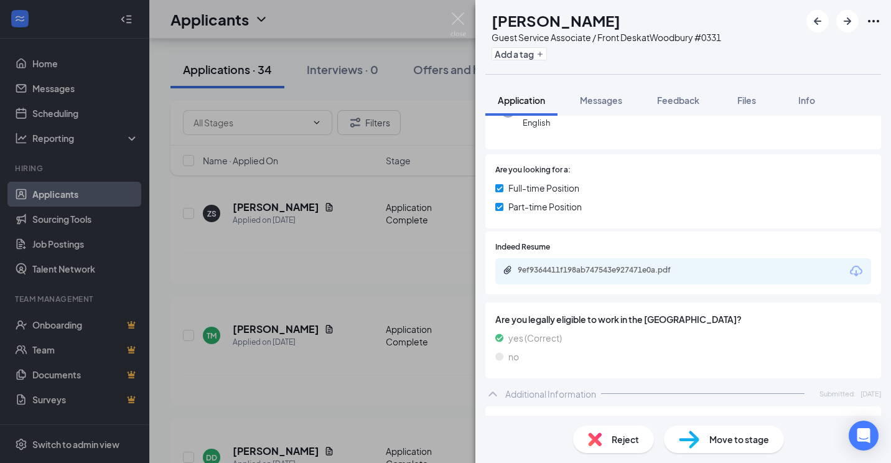
click at [670, 97] on span "Feedback" at bounding box center [678, 100] width 42 height 11
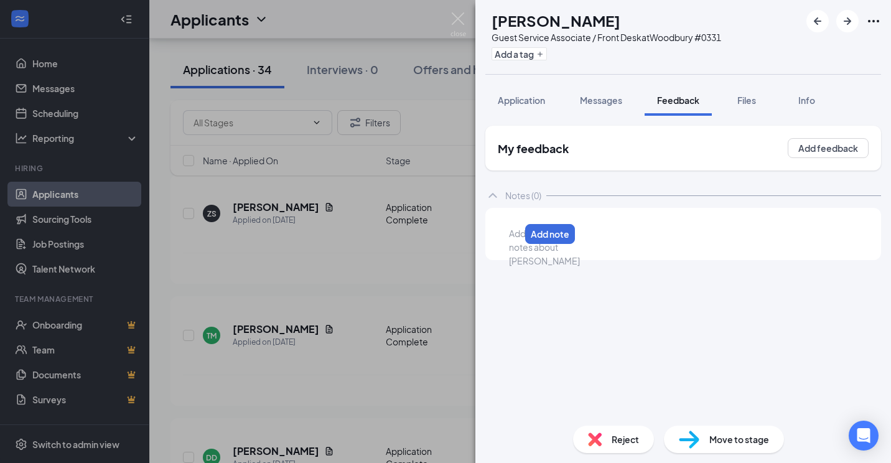
click at [519, 235] on div at bounding box center [514, 233] width 10 height 13
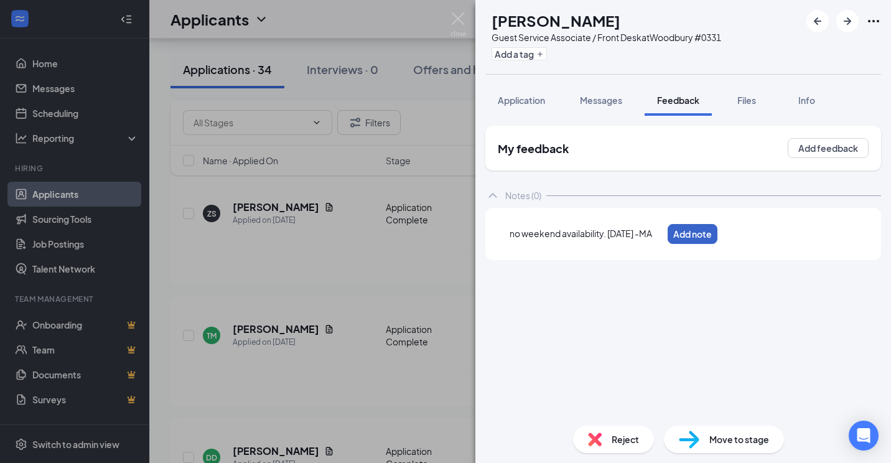
click at [717, 236] on button "Add note" at bounding box center [692, 234] width 50 height 20
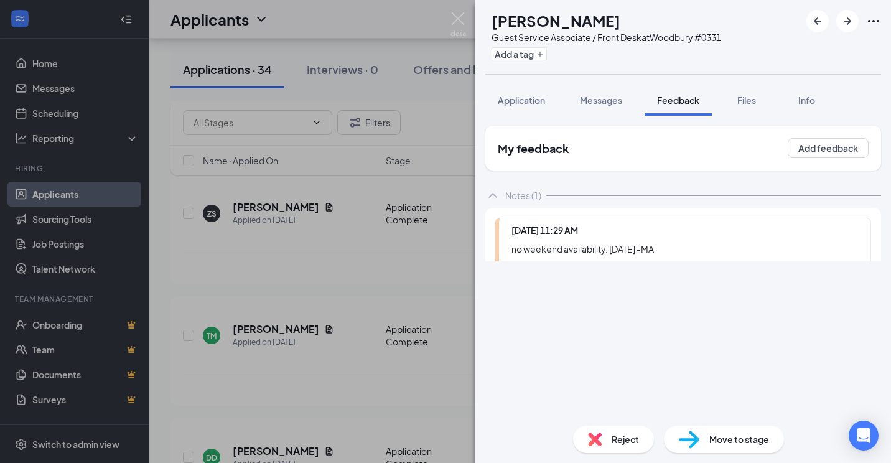
click at [619, 445] on div "TM [PERSON_NAME] Guest Service Associate / Front Desk at [GEOGRAPHIC_DATA] #033…" at bounding box center [682, 231] width 415 height 463
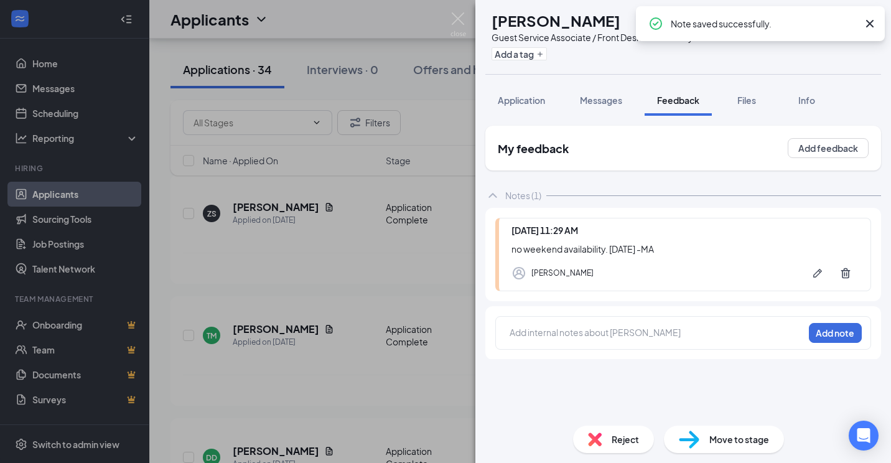
click at [615, 436] on span "Reject" at bounding box center [624, 439] width 27 height 14
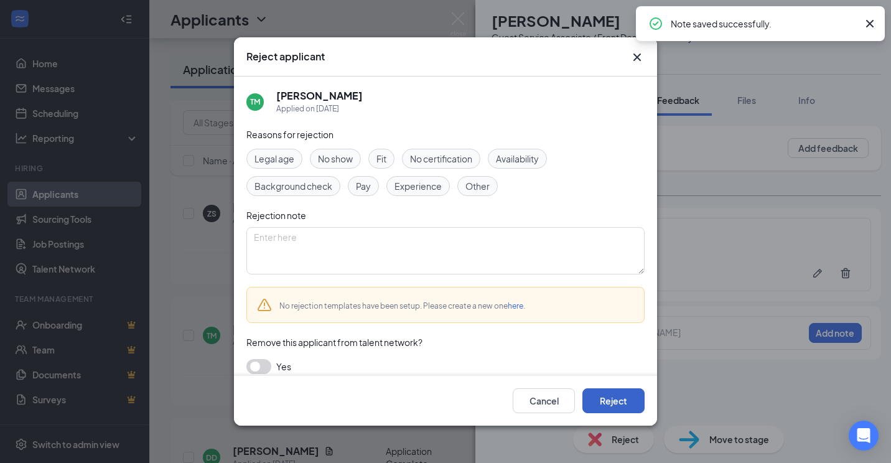
click at [603, 394] on button "Reject" at bounding box center [613, 400] width 62 height 25
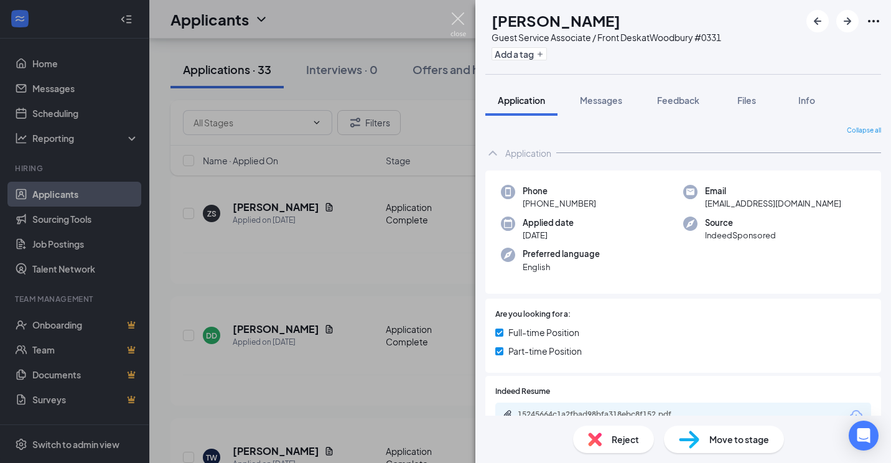
click at [465, 8] on div "DD [PERSON_NAME] Guest Service Associate / Front Desk at [GEOGRAPHIC_DATA] #033…" at bounding box center [445, 231] width 891 height 463
click at [458, 19] on div "Applicants MA" at bounding box center [519, 19] width 741 height 39
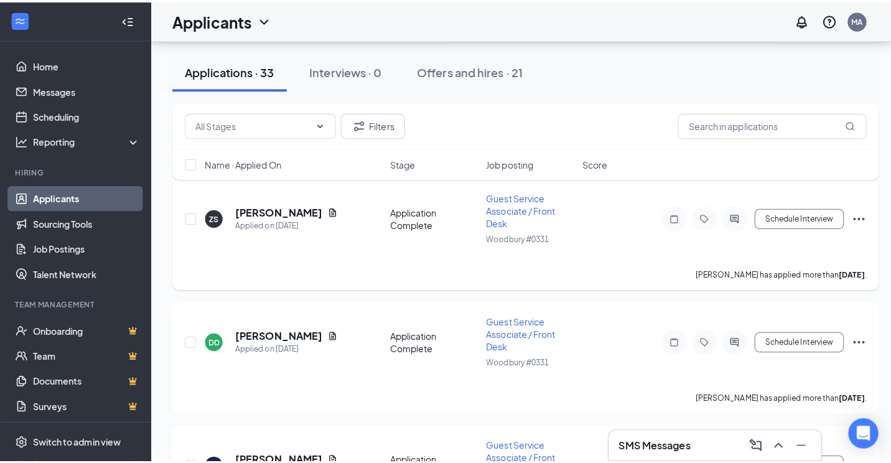
scroll to position [3361, 0]
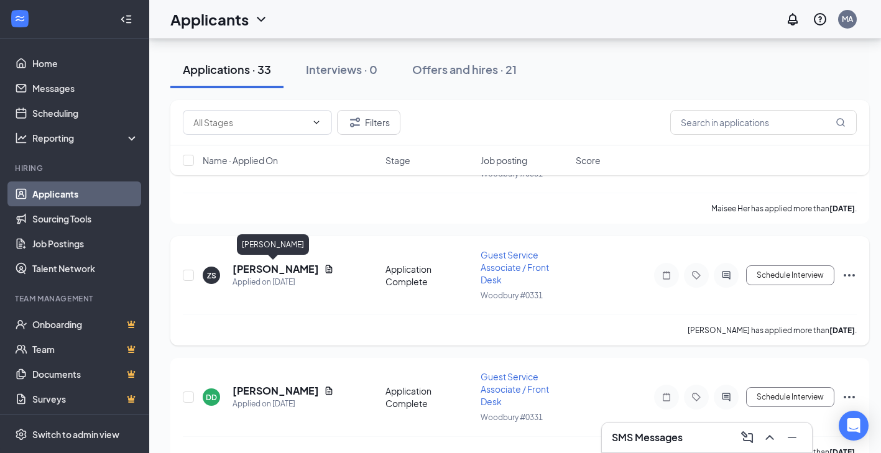
click at [304, 269] on h5 "[PERSON_NAME]" at bounding box center [276, 269] width 86 height 14
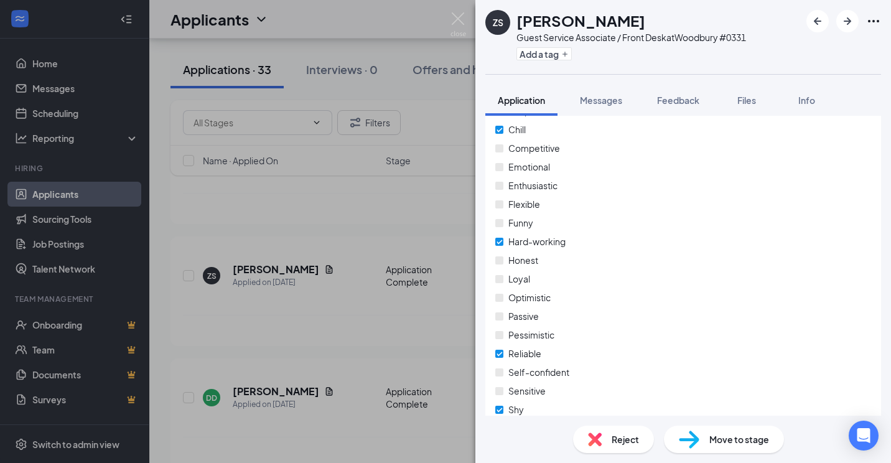
scroll to position [1077, 0]
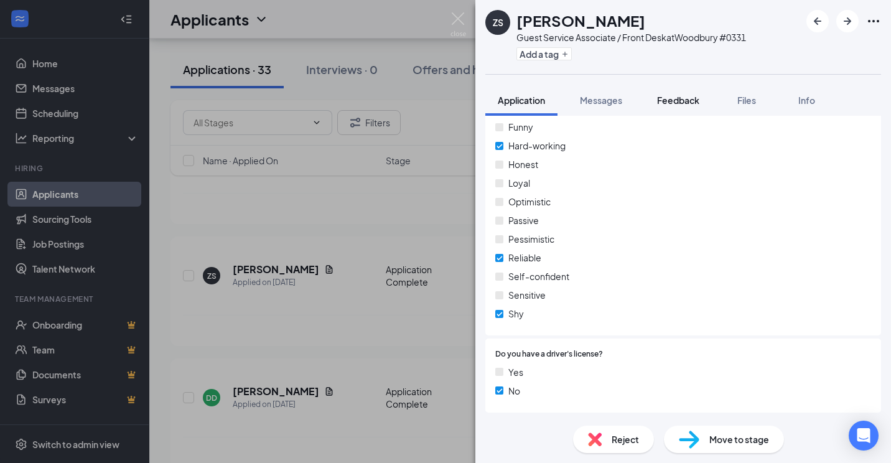
click at [689, 101] on span "Feedback" at bounding box center [678, 100] width 42 height 11
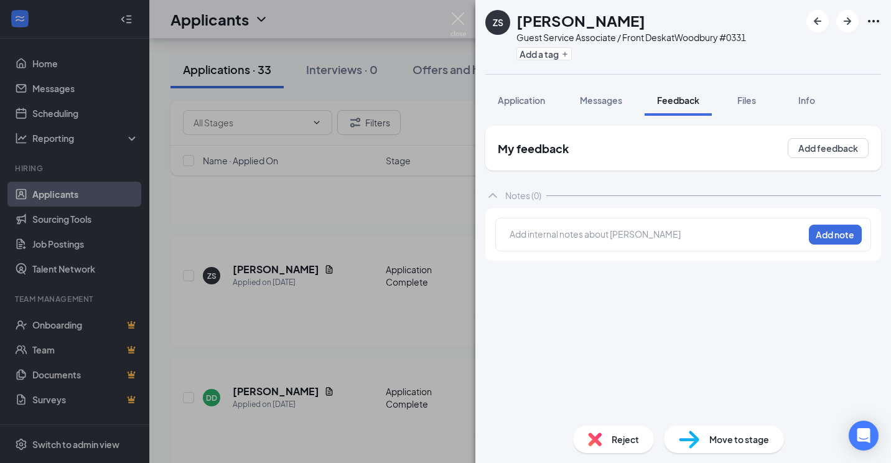
click at [636, 243] on div at bounding box center [656, 236] width 293 height 16
click at [758, 232] on button "Add note" at bounding box center [733, 234] width 50 height 20
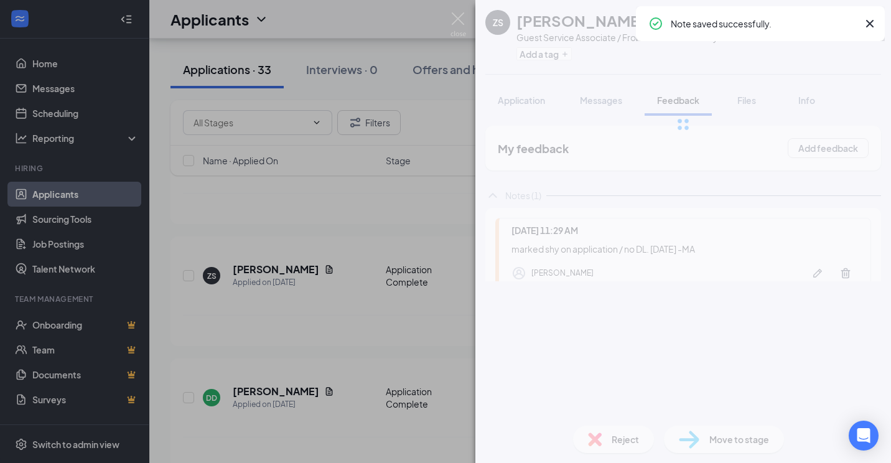
click at [598, 435] on div "ZS [PERSON_NAME] Guest Service Associate / Front Desk at [GEOGRAPHIC_DATA] #033…" at bounding box center [682, 231] width 415 height 463
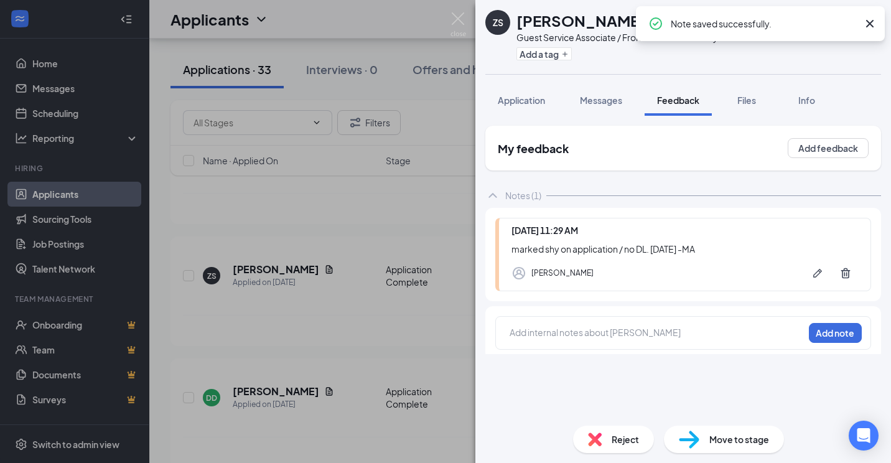
click at [610, 437] on div "Reject" at bounding box center [613, 438] width 81 height 27
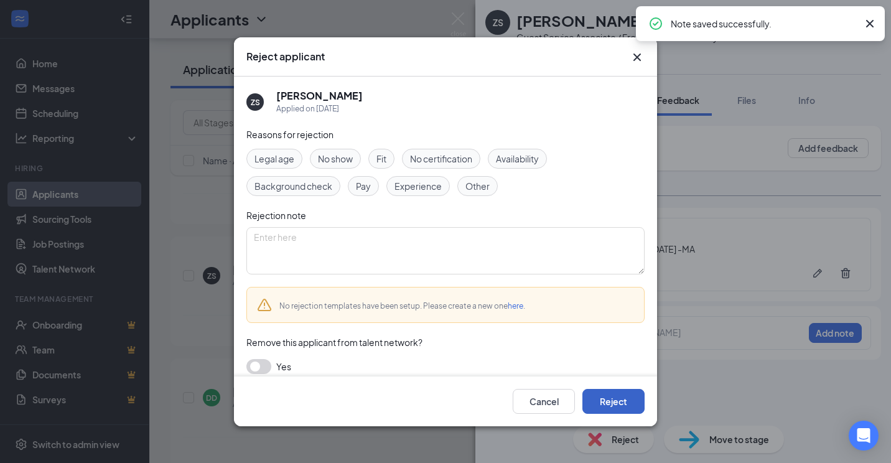
click at [619, 400] on button "Reject" at bounding box center [613, 400] width 62 height 25
click at [467, 22] on div "ZS [PERSON_NAME] Guest Service Associate / Front Desk at [GEOGRAPHIC_DATA] #033…" at bounding box center [445, 231] width 891 height 463
click at [464, 19] on img at bounding box center [458, 24] width 16 height 24
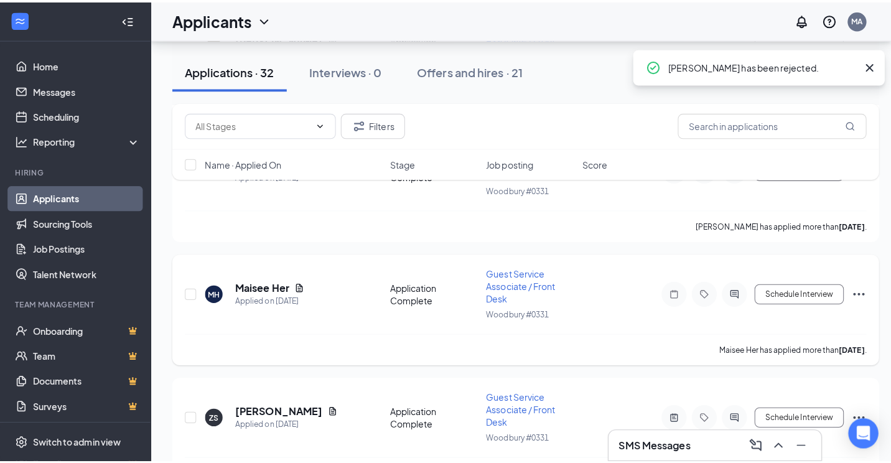
scroll to position [3175, 0]
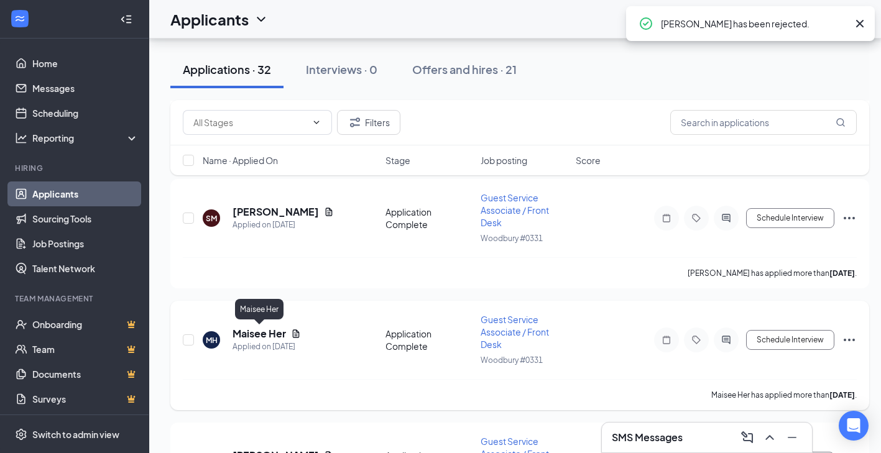
click at [266, 327] on h5 "Maisee Her" at bounding box center [259, 334] width 53 height 14
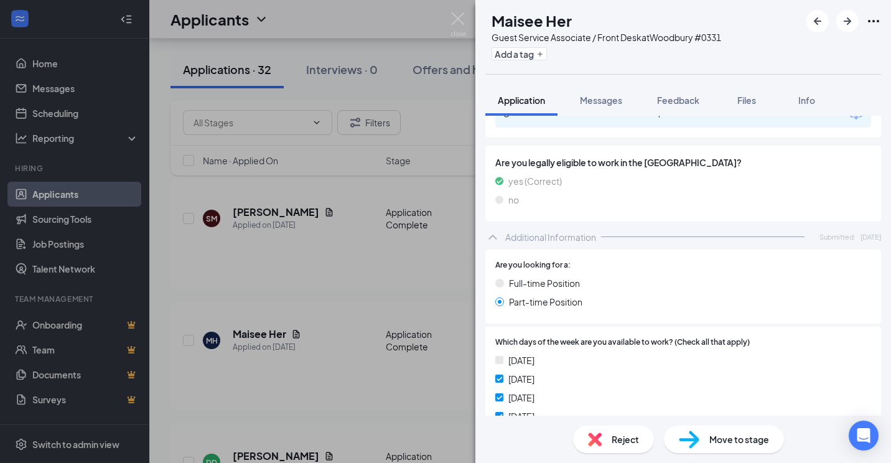
scroll to position [269, 0]
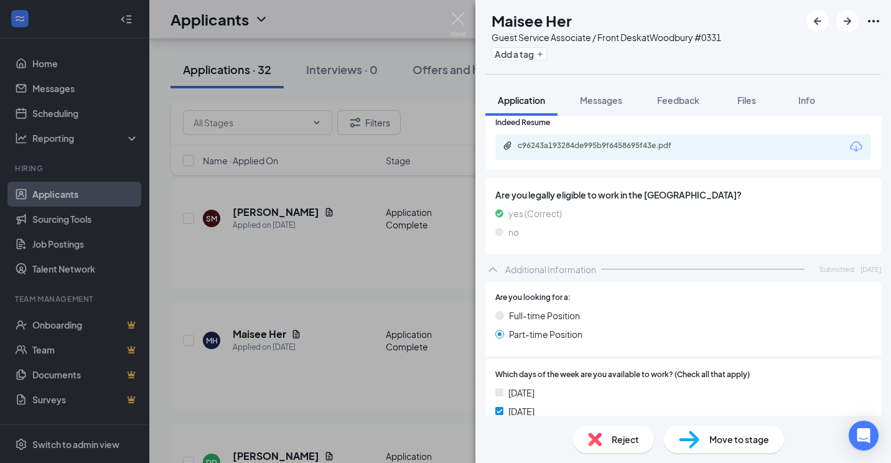
click at [581, 150] on div "c96243a193284de995b9f6458695f43e.pdf" at bounding box center [604, 146] width 174 height 10
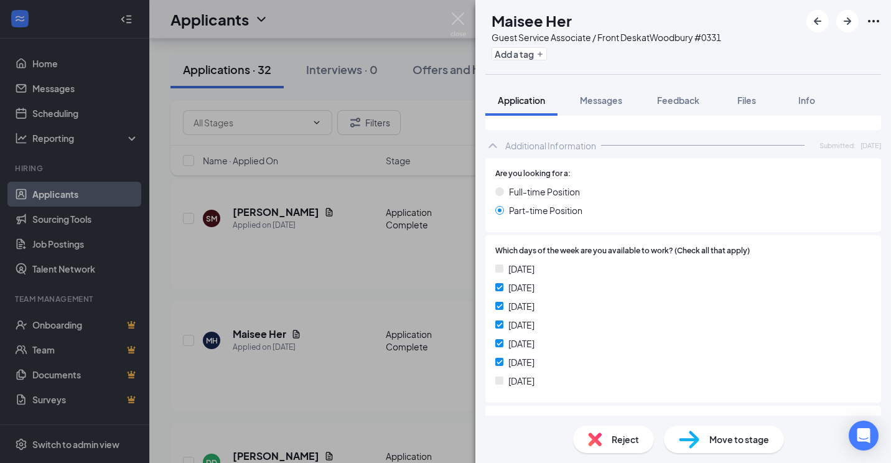
scroll to position [393, 0]
drag, startPoint x: 422, startPoint y: 266, endPoint x: 214, endPoint y: 318, distance: 214.8
click at [421, 266] on div "MH Maisee Her Guest Service Associate / Front Desk at [GEOGRAPHIC_DATA] #0331 A…" at bounding box center [445, 231] width 891 height 463
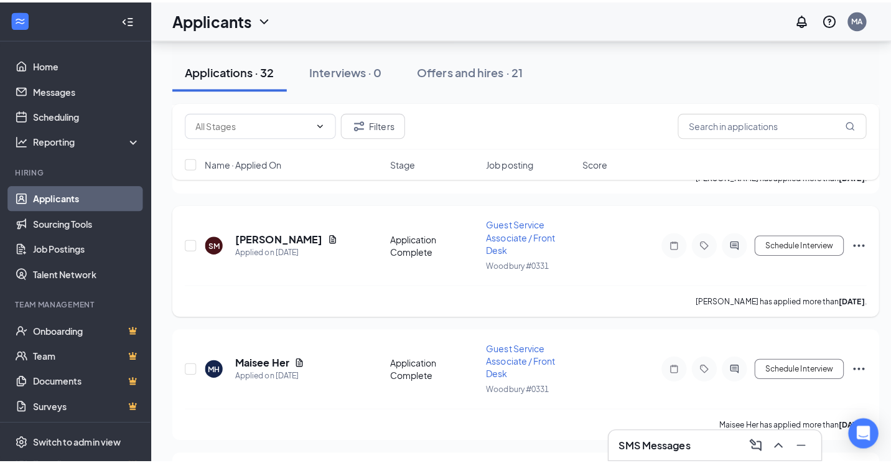
scroll to position [3112, 0]
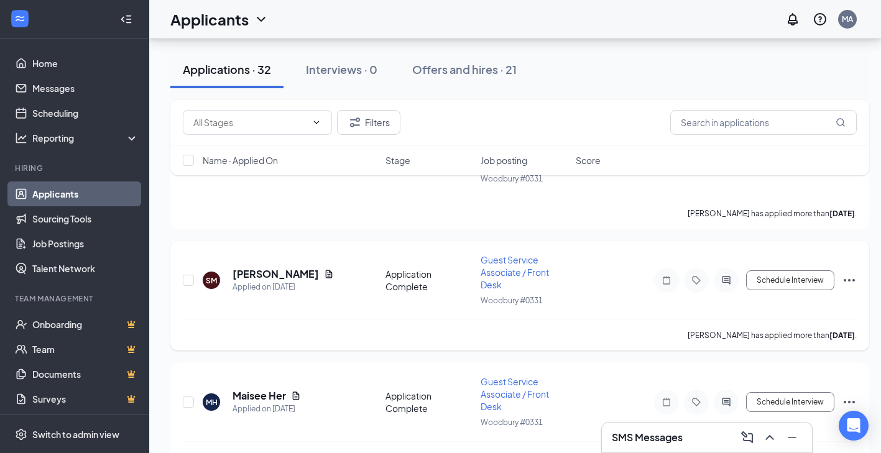
click at [266, 269] on h5 "[PERSON_NAME]" at bounding box center [276, 274] width 86 height 14
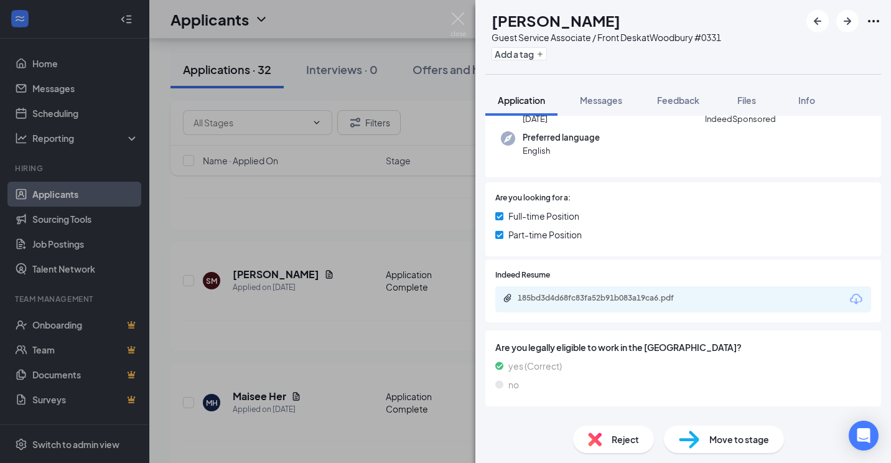
scroll to position [82, 0]
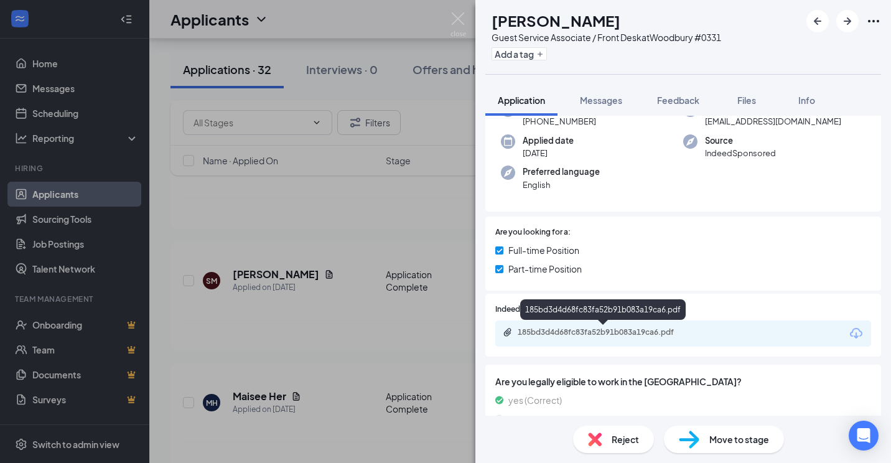
click at [627, 338] on div "185bd3d4d68fc83fa52b91b083a19ca6.pdf" at bounding box center [602, 333] width 201 height 12
click at [679, 96] on span "Feedback" at bounding box center [678, 100] width 42 height 11
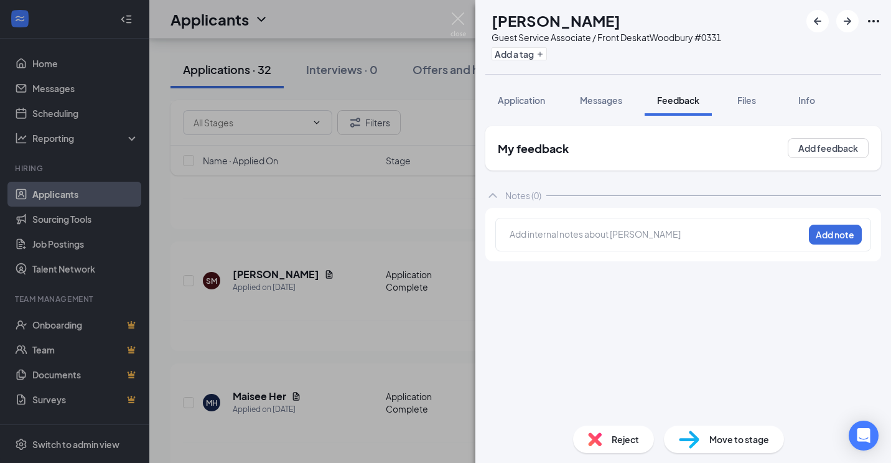
click at [633, 235] on div at bounding box center [656, 234] width 293 height 13
click at [829, 239] on button "Add note" at bounding box center [834, 234] width 53 height 20
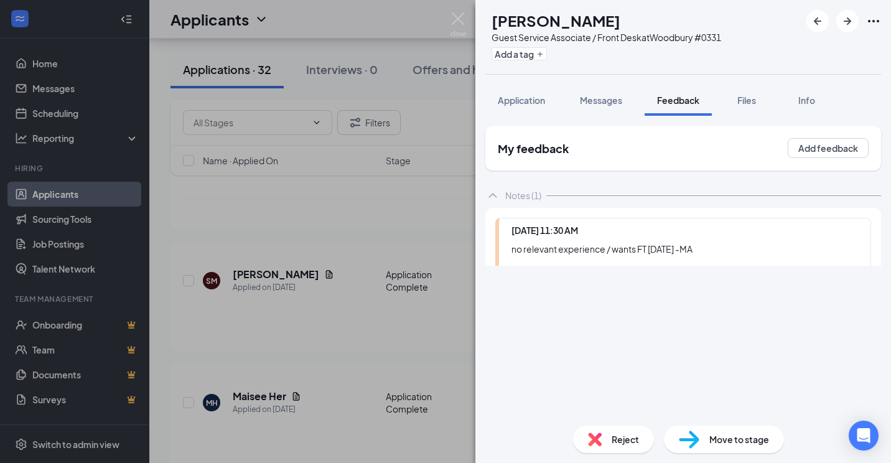
click at [621, 442] on div "SM [PERSON_NAME] Guest Service Associate / Front Desk at [GEOGRAPHIC_DATA] #033…" at bounding box center [682, 231] width 415 height 463
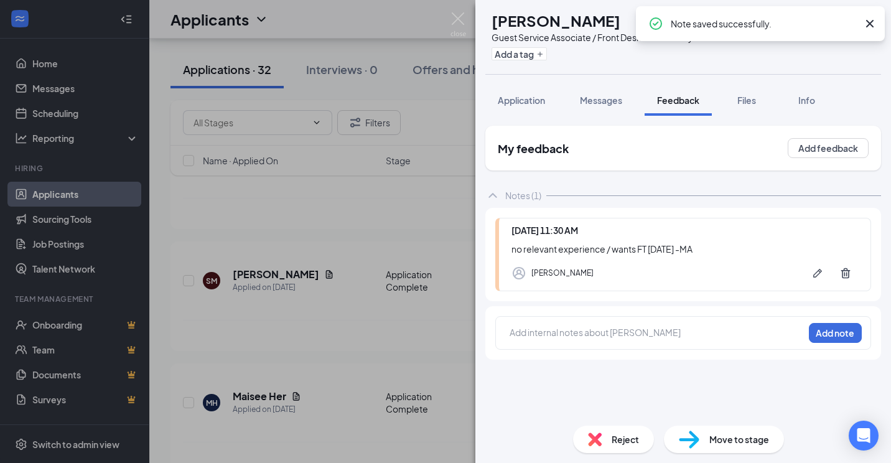
click at [630, 448] on div "Reject" at bounding box center [613, 438] width 81 height 27
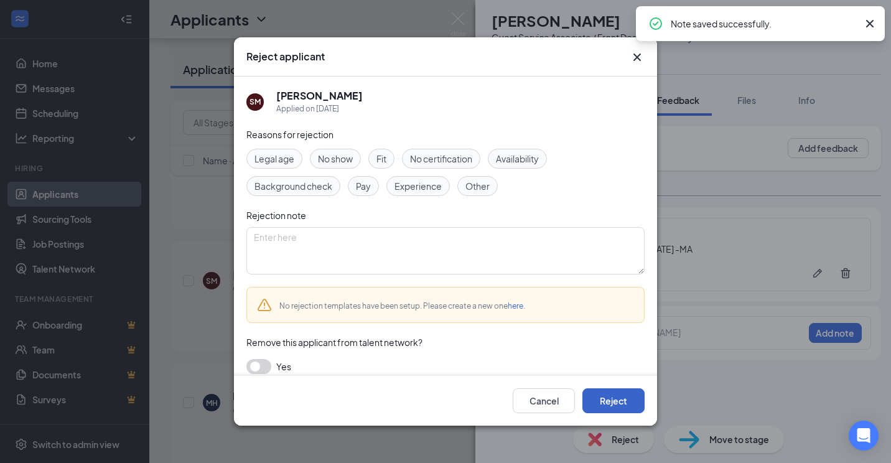
click at [605, 413] on button "Reject" at bounding box center [613, 400] width 62 height 25
click at [453, 14] on img at bounding box center [458, 24] width 16 height 24
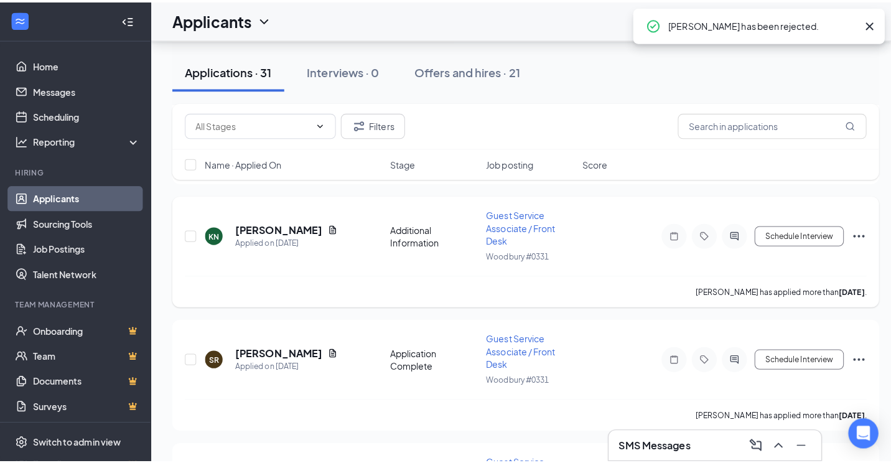
scroll to position [2926, 0]
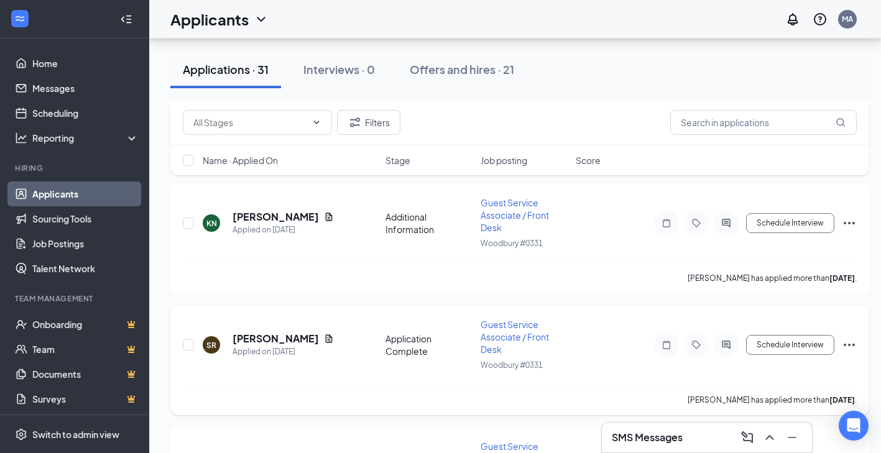
click at [249, 336] on h5 "[PERSON_NAME]" at bounding box center [276, 339] width 86 height 14
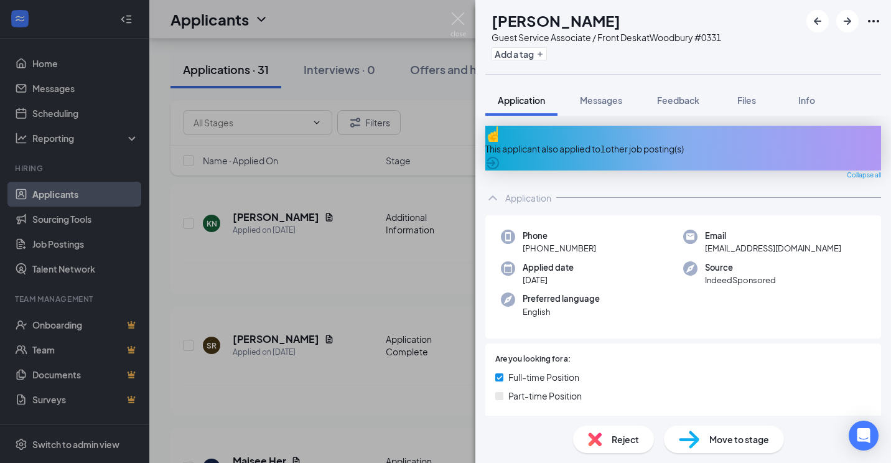
click at [628, 145] on div "This applicant also applied to 1 other job posting(s)" at bounding box center [683, 149] width 396 height 14
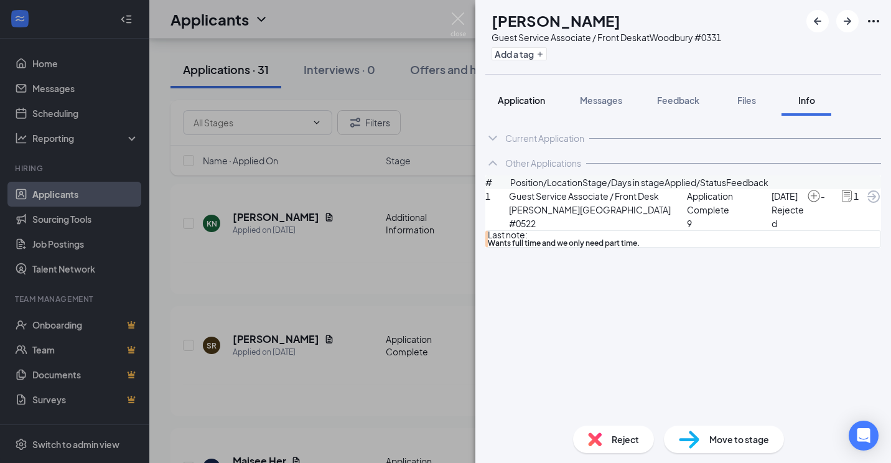
click at [539, 108] on button "Application" at bounding box center [521, 100] width 72 height 31
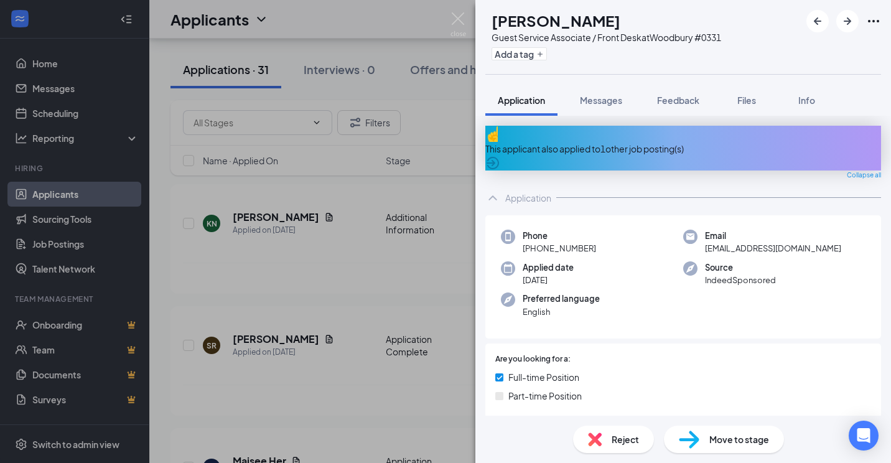
scroll to position [187, 0]
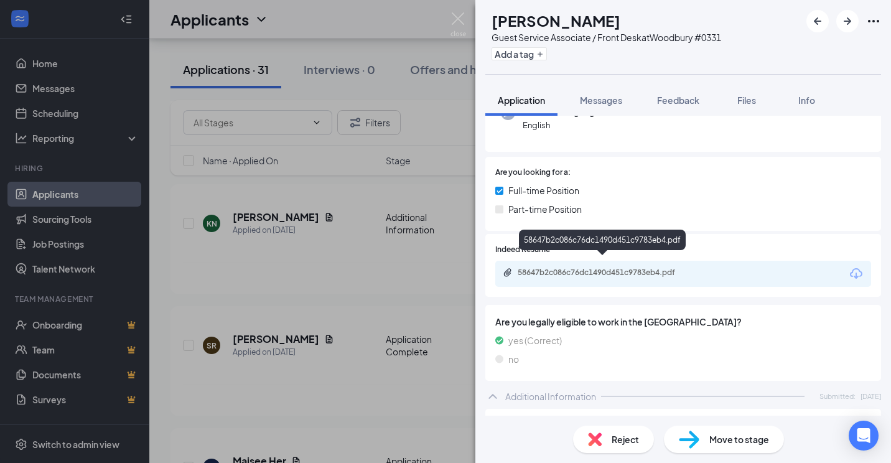
click at [608, 267] on div "58647b2c086c76dc1490d451c9783eb4.pdf" at bounding box center [604, 272] width 174 height 10
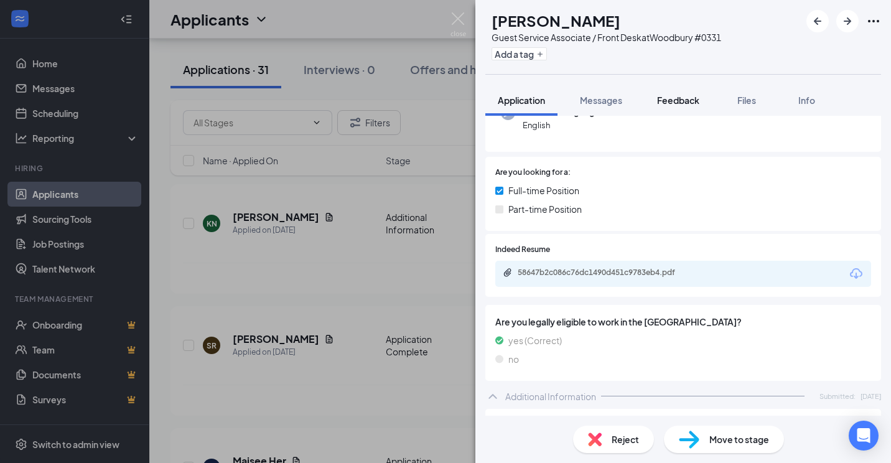
click at [680, 89] on button "Feedback" at bounding box center [677, 100] width 67 height 31
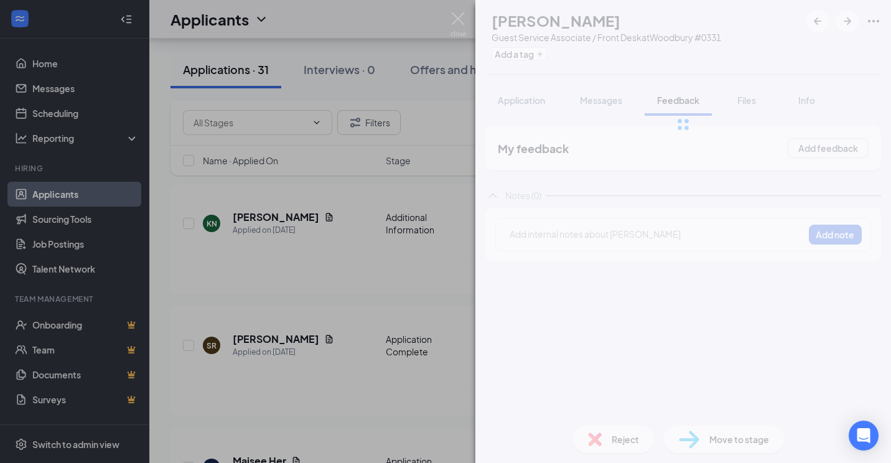
click at [639, 245] on div "Add internal notes about [PERSON_NAME] Add note" at bounding box center [683, 235] width 376 height 34
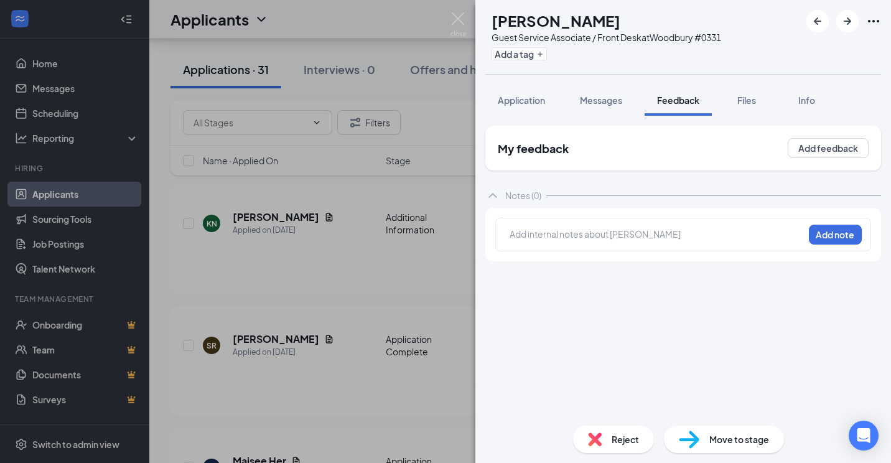
click at [622, 241] on div at bounding box center [656, 236] width 293 height 16
click at [716, 237] on button "Add note" at bounding box center [691, 234] width 50 height 20
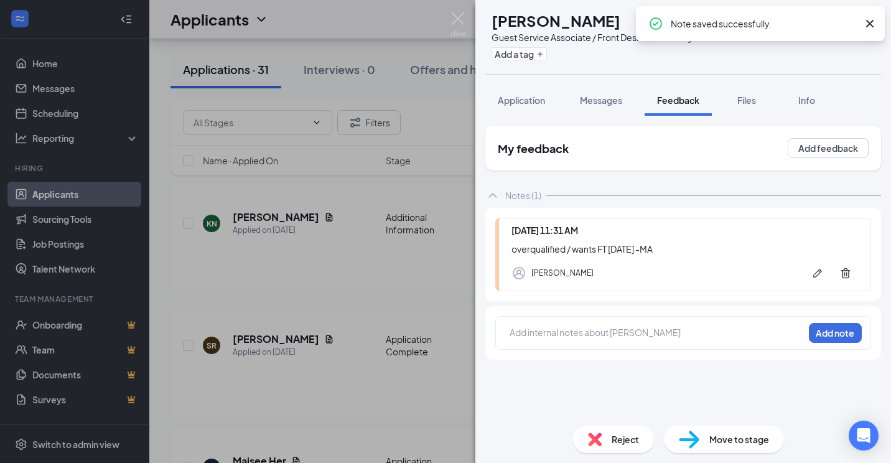
click at [615, 435] on span "Reject" at bounding box center [624, 439] width 27 height 14
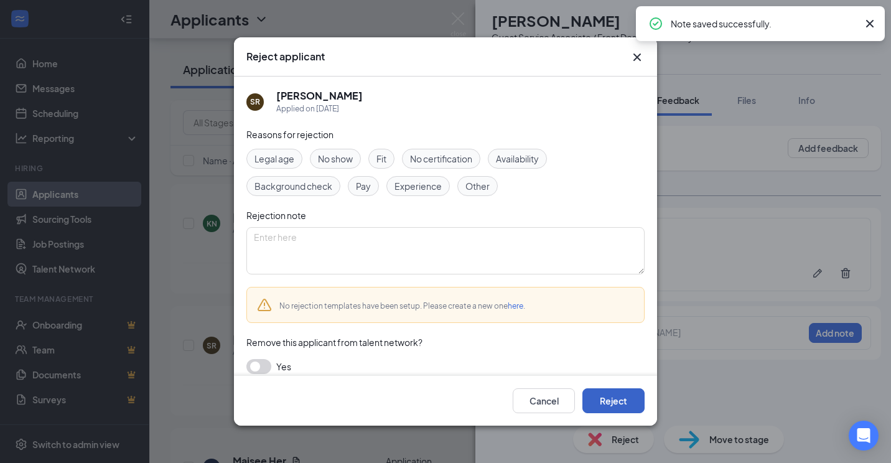
click at [620, 389] on button "Reject" at bounding box center [613, 400] width 62 height 25
click at [620, 391] on button "button" at bounding box center [613, 400] width 62 height 25
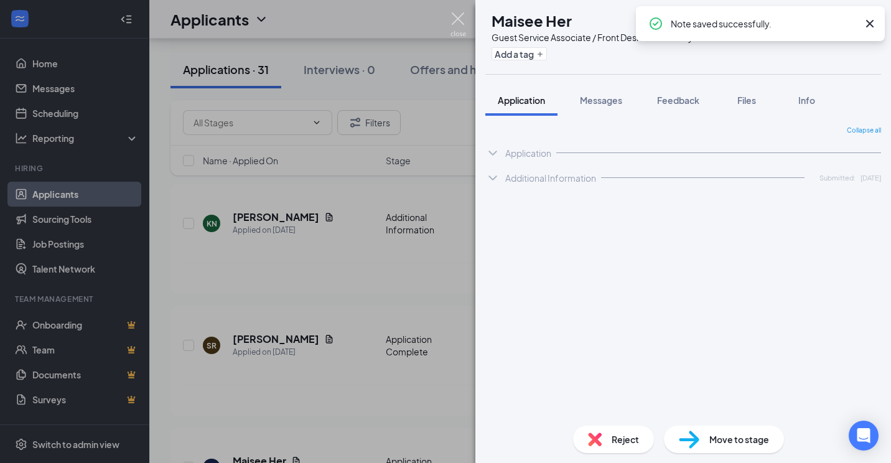
click at [451, 24] on img at bounding box center [458, 24] width 16 height 24
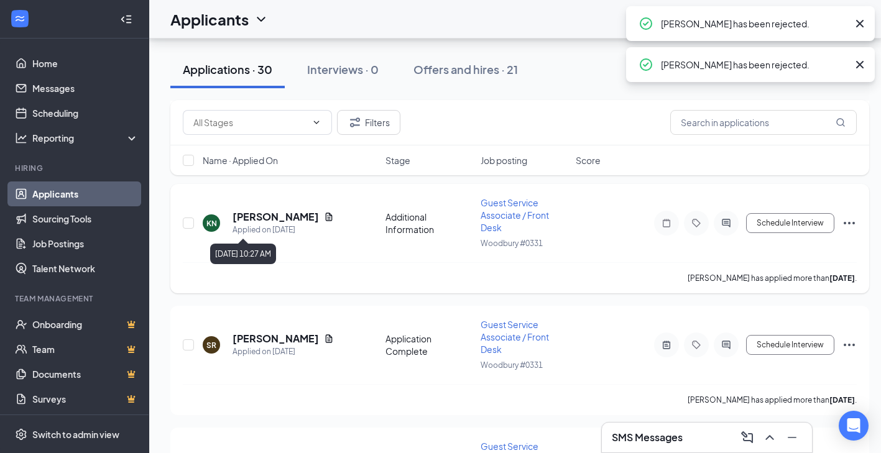
click at [260, 218] on h5 "[PERSON_NAME]" at bounding box center [276, 217] width 86 height 14
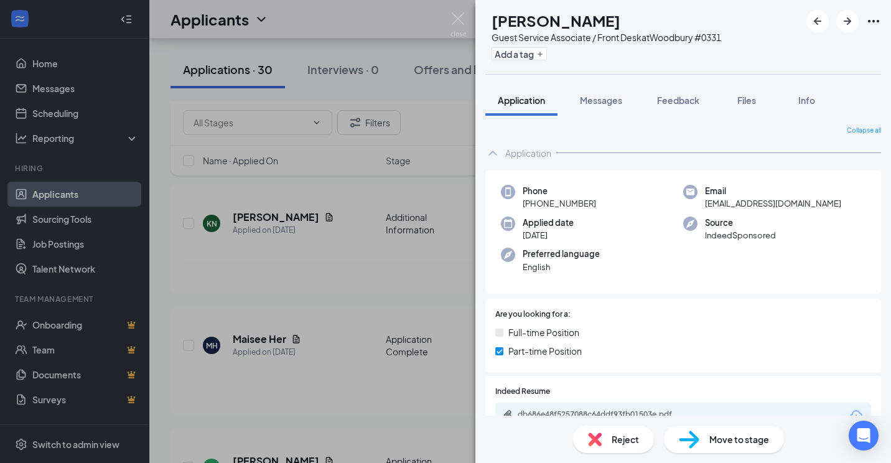
scroll to position [135, 0]
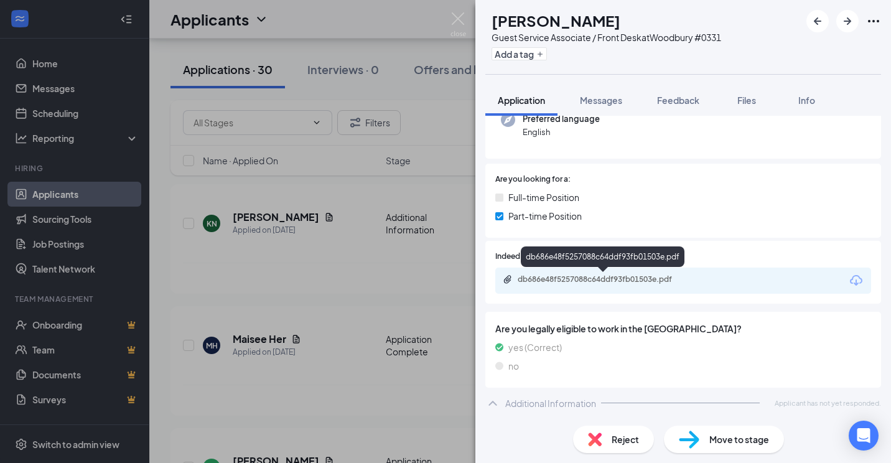
click at [576, 279] on div "db686e48f5257088c64ddf93fb01503e.pdf" at bounding box center [604, 279] width 174 height 10
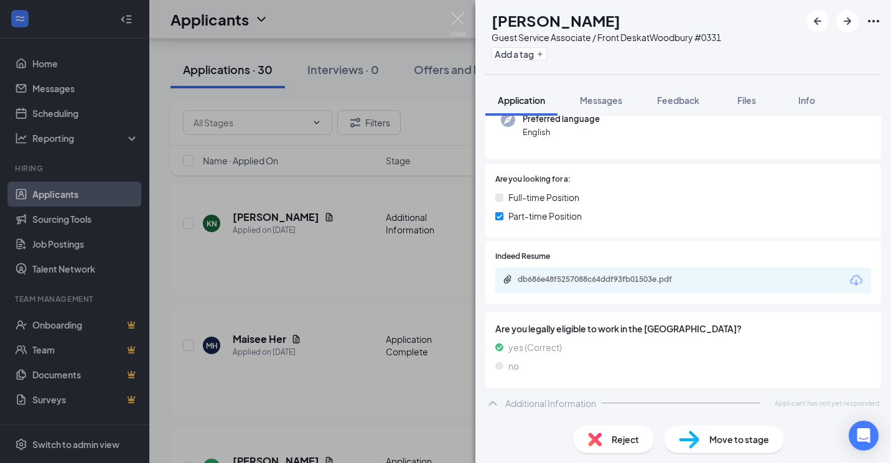
click at [652, 96] on button "Feedback" at bounding box center [677, 100] width 67 height 31
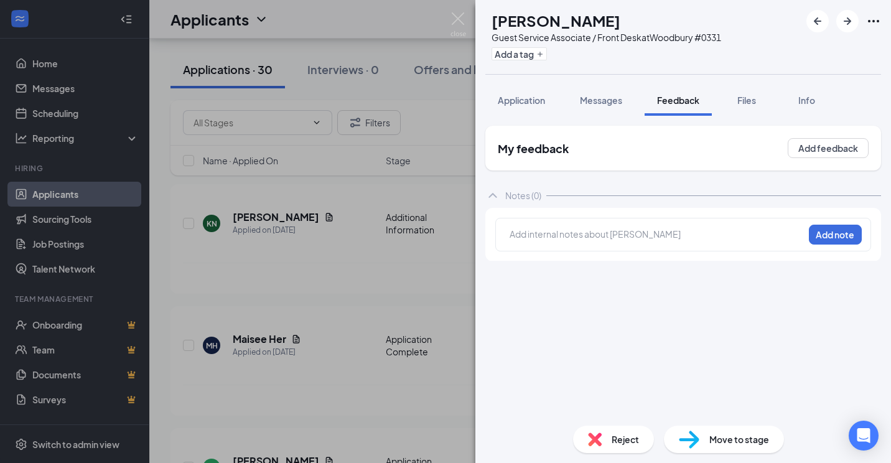
click at [660, 239] on div at bounding box center [656, 234] width 293 height 13
click at [757, 232] on button "Add note" at bounding box center [731, 234] width 50 height 20
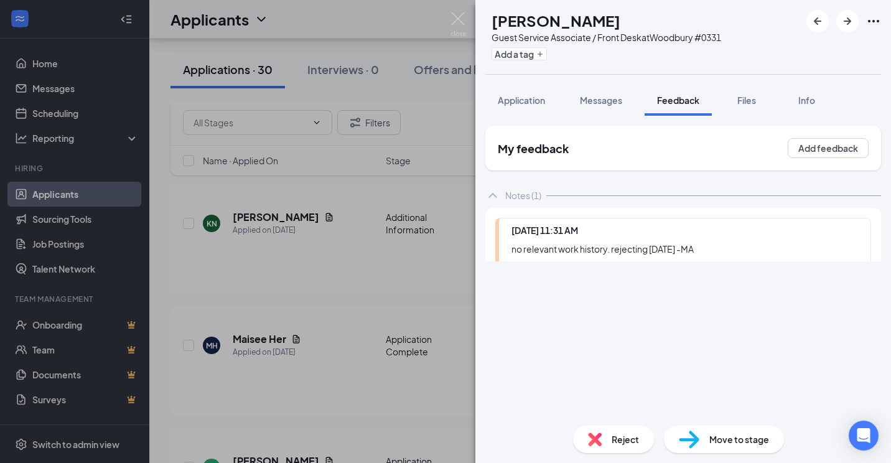
click at [627, 442] on div "KN [PERSON_NAME] Guest Service Associate / Front Desk at [GEOGRAPHIC_DATA] #033…" at bounding box center [682, 231] width 415 height 463
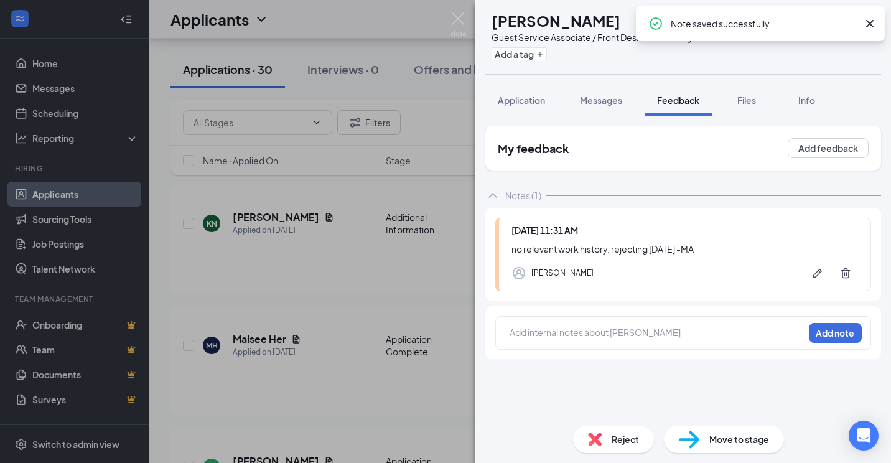
click at [615, 445] on div "Reject" at bounding box center [613, 438] width 81 height 27
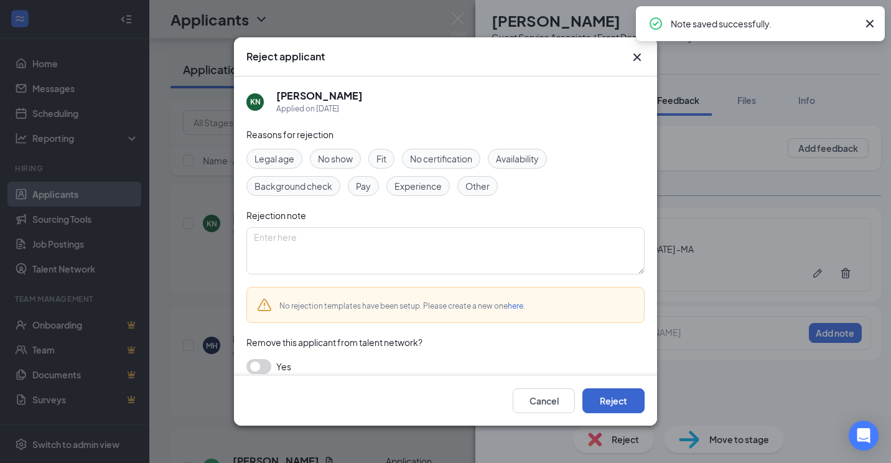
drag, startPoint x: 614, startPoint y: 414, endPoint x: 624, endPoint y: 409, distance: 11.4
click at [614, 414] on div "Cancel Reject" at bounding box center [445, 401] width 423 height 50
click at [624, 407] on button "Reject" at bounding box center [613, 400] width 62 height 25
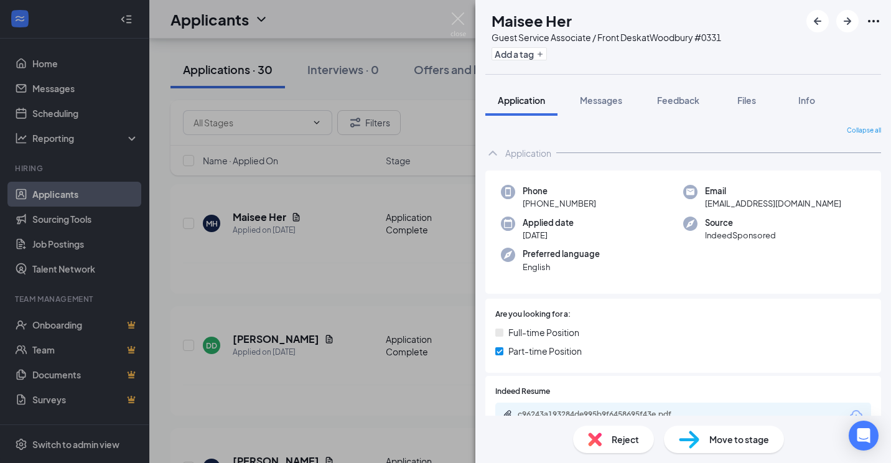
click at [430, 112] on div "MH Maisee Her Guest Service Associate / Front Desk at [GEOGRAPHIC_DATA] #0331 A…" at bounding box center [445, 231] width 891 height 463
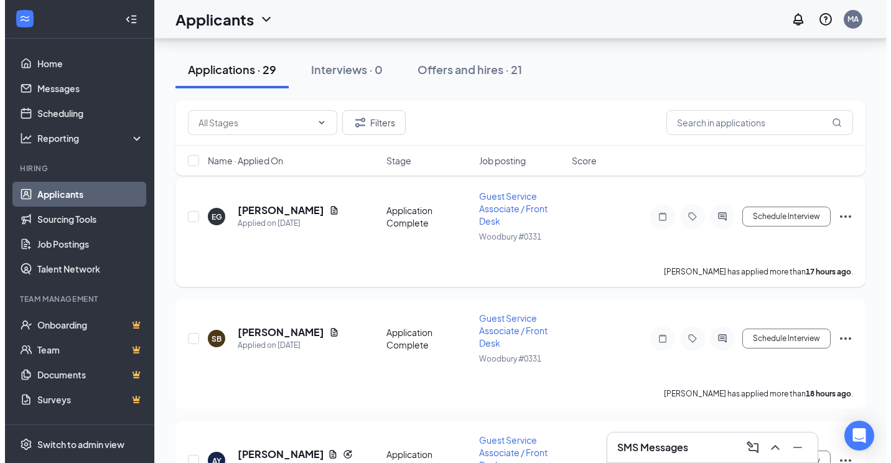
scroll to position [124, 0]
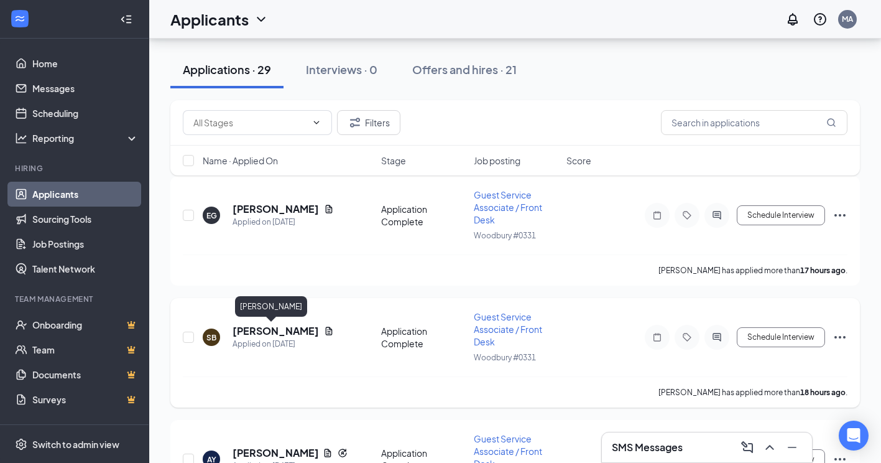
click at [278, 325] on h5 "[PERSON_NAME]" at bounding box center [276, 331] width 86 height 14
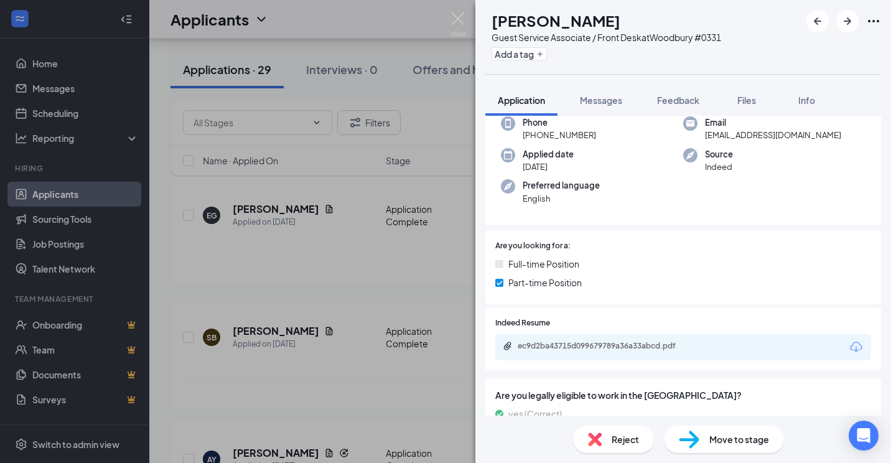
scroll to position [187, 0]
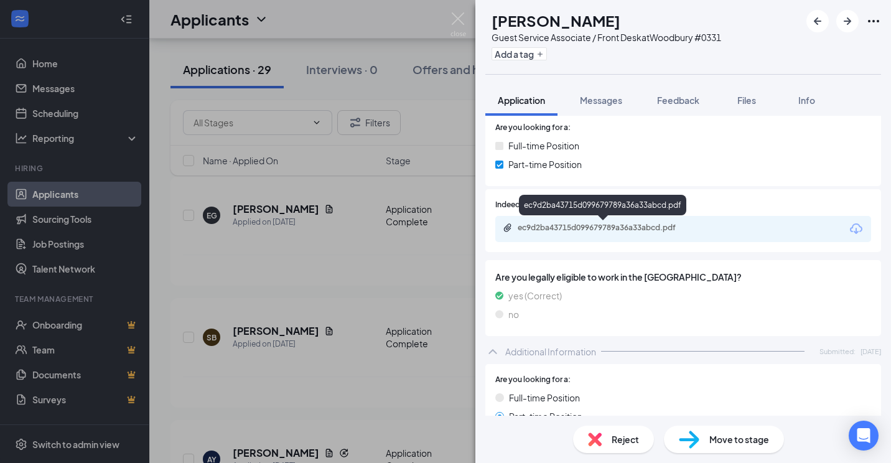
click at [639, 223] on div "ec9d2ba43715d099679789a36a33abcd.pdf" at bounding box center [604, 228] width 174 height 10
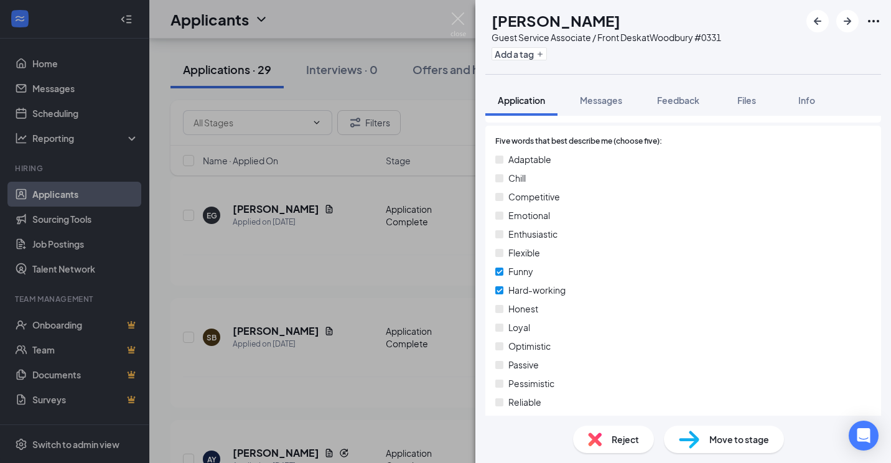
scroll to position [1077, 0]
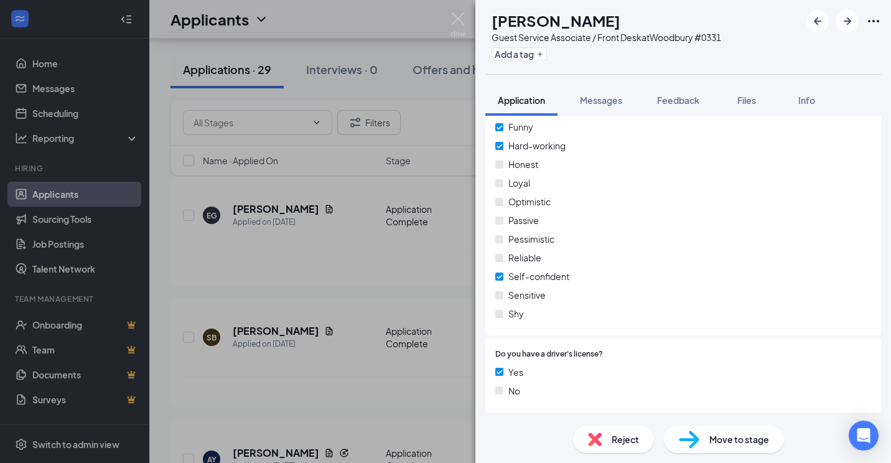
click at [423, 205] on div "[PERSON_NAME] [PERSON_NAME] Guest Service Associate / Front Desk at [GEOGRAPHIC…" at bounding box center [445, 231] width 891 height 463
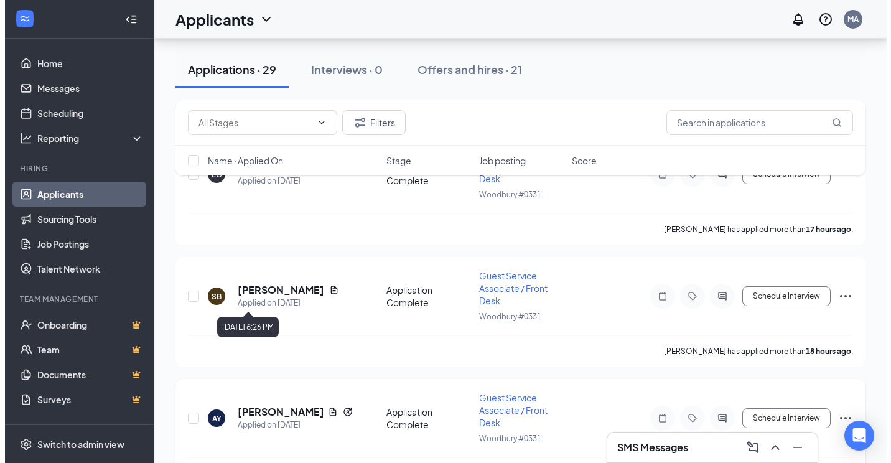
scroll to position [311, 0]
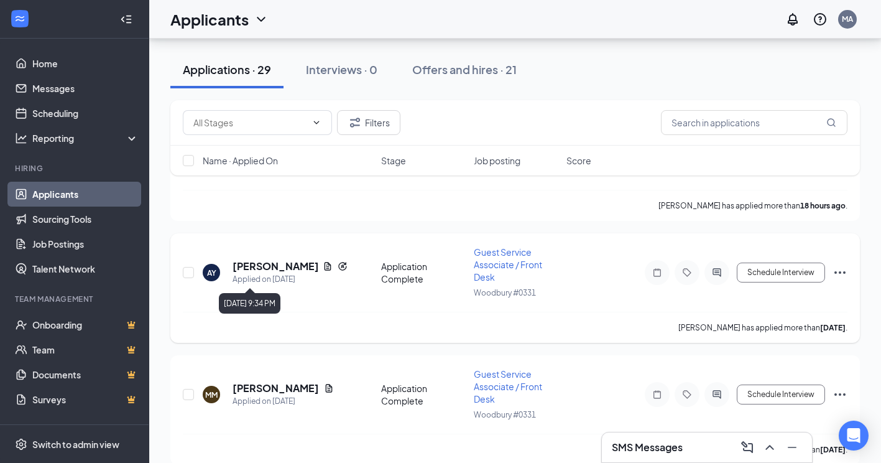
click at [267, 262] on h5 "[PERSON_NAME]" at bounding box center [275, 266] width 85 height 14
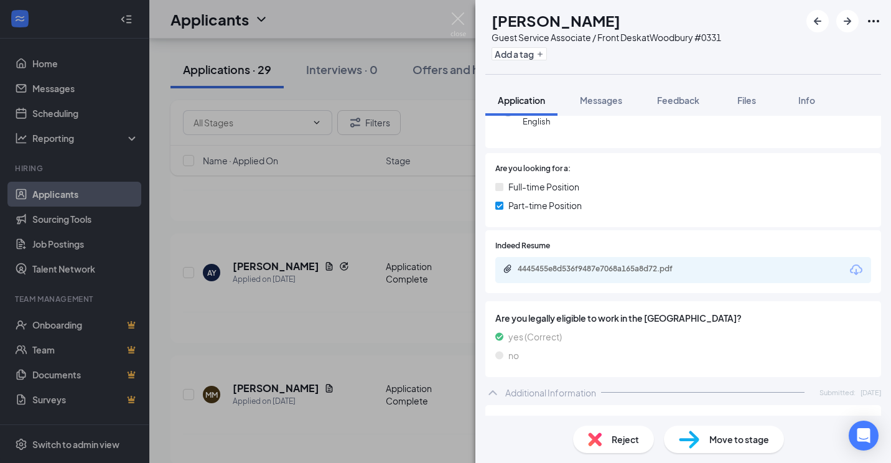
scroll to position [179, 0]
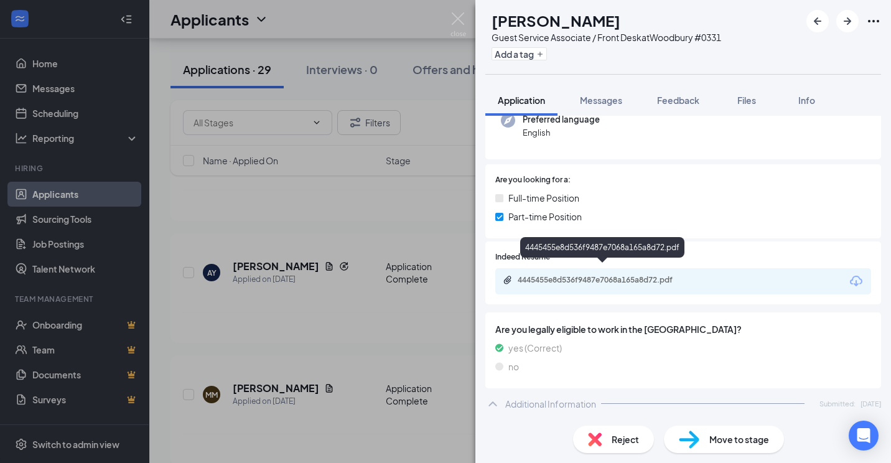
click at [606, 275] on div "4445455e8d536f9487e7068a165a8d72.pdf" at bounding box center [604, 280] width 174 height 10
click at [658, 101] on span "Feedback" at bounding box center [678, 100] width 42 height 11
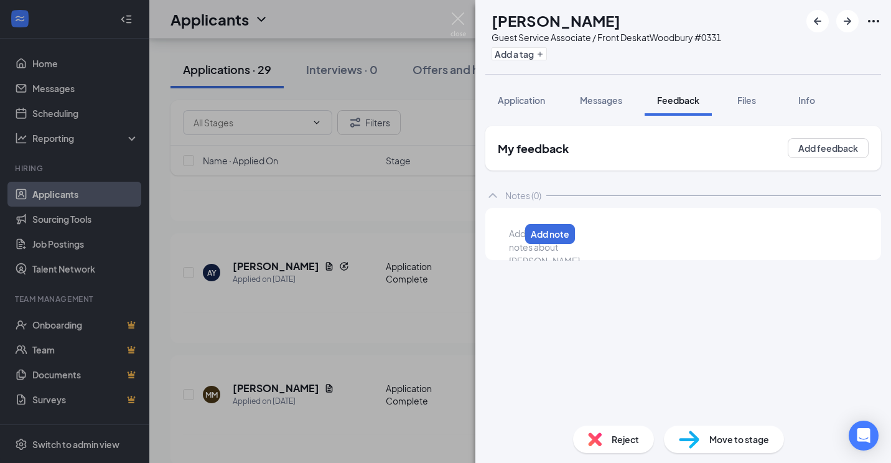
click at [519, 234] on div at bounding box center [514, 233] width 10 height 13
click at [838, 228] on button "Add note" at bounding box center [834, 234] width 53 height 20
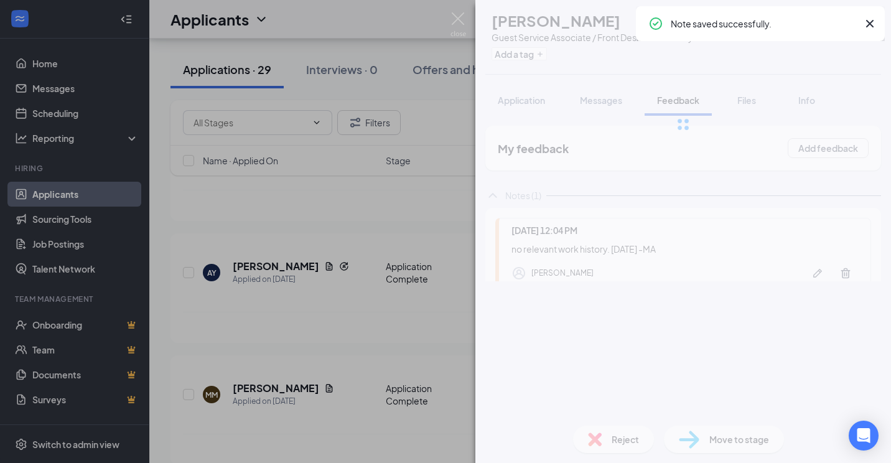
click at [610, 428] on div "Reject" at bounding box center [613, 438] width 81 height 27
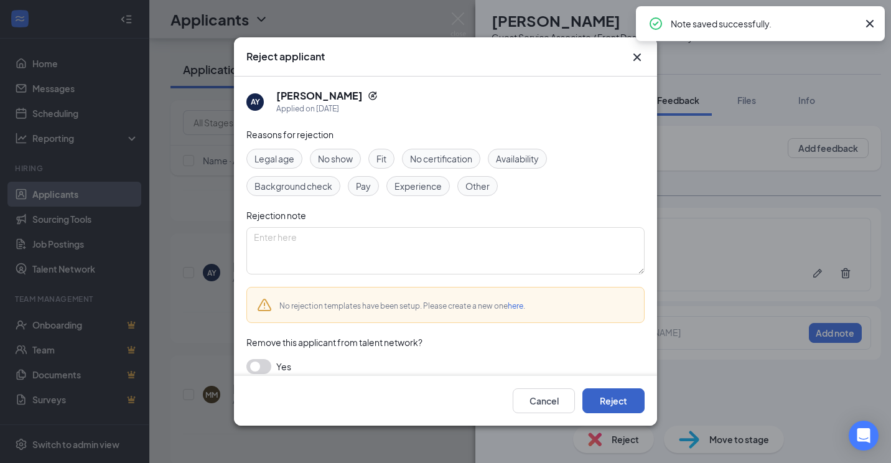
click at [631, 409] on button "Reject" at bounding box center [613, 400] width 62 height 25
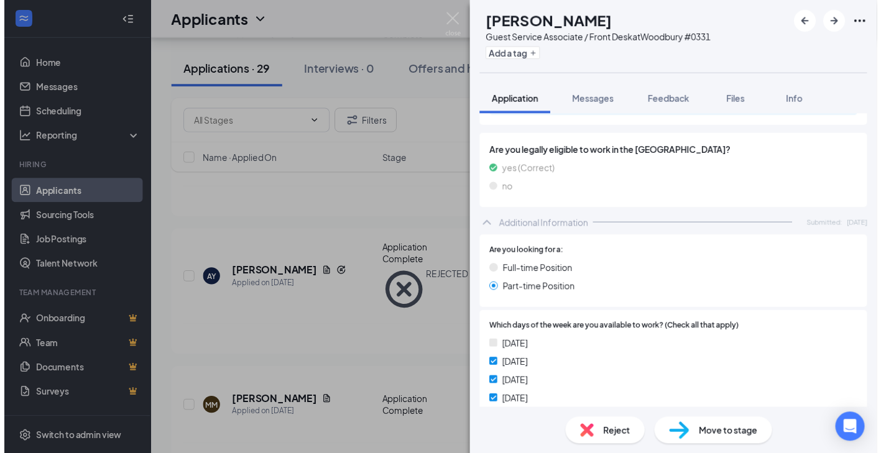
scroll to position [187, 0]
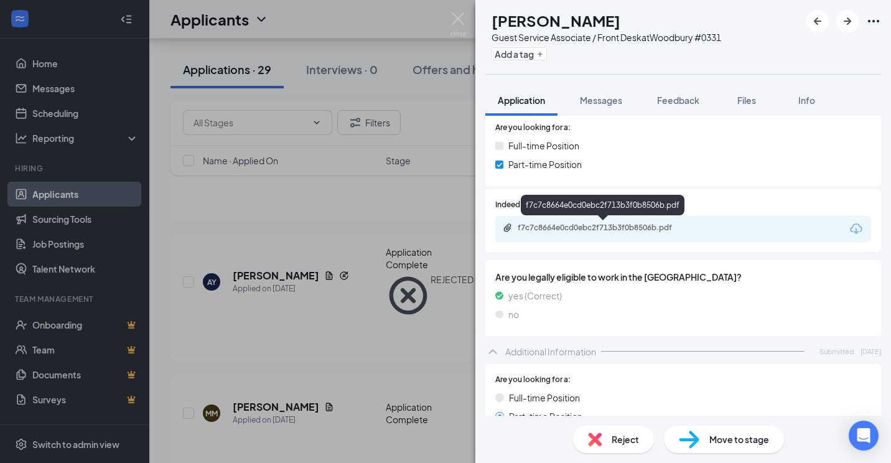
click at [624, 223] on div "f7c7c8664e0cd0ebc2f713b3f0b8506b.pdf" at bounding box center [604, 228] width 174 height 10
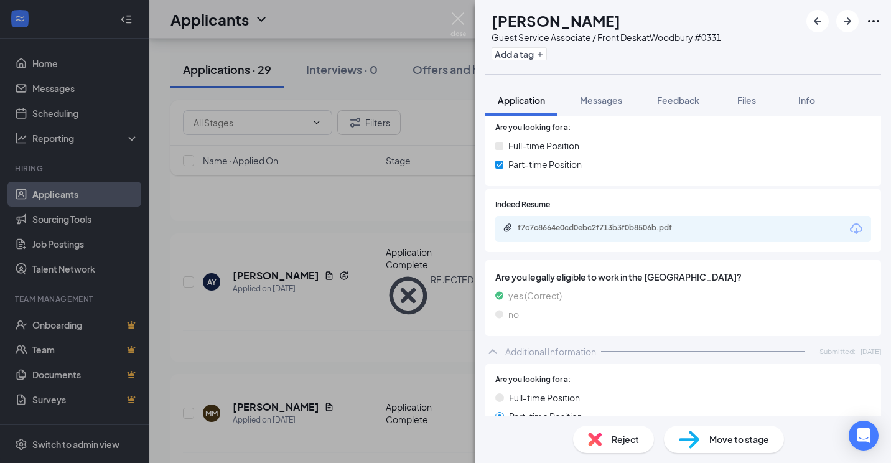
click at [409, 73] on div "MM [PERSON_NAME] Guest Service Associate / Front Desk at [GEOGRAPHIC_DATA] #033…" at bounding box center [445, 231] width 891 height 463
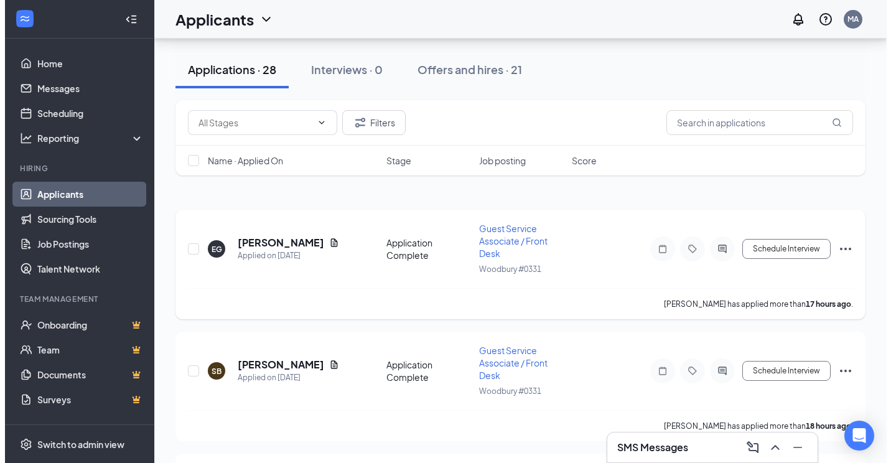
scroll to position [62, 0]
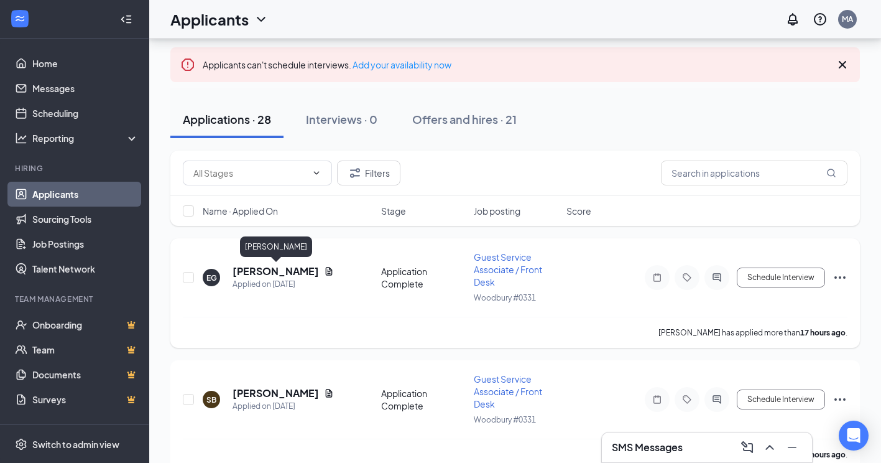
click at [301, 270] on h5 "[PERSON_NAME]" at bounding box center [276, 271] width 86 height 14
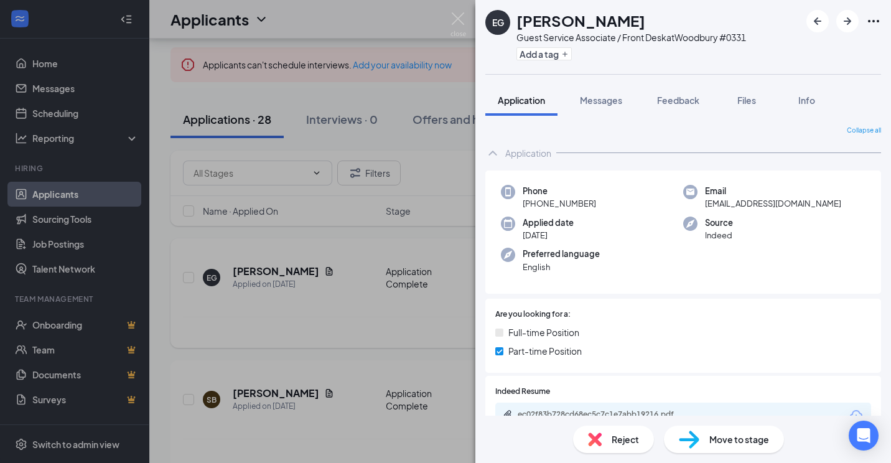
drag, startPoint x: 374, startPoint y: 276, endPoint x: 314, endPoint y: 315, distance: 71.1
click at [374, 275] on div "EG [PERSON_NAME] Guest Service Associate / Front Desk at [GEOGRAPHIC_DATA] #033…" at bounding box center [445, 231] width 891 height 463
